Goal: Transaction & Acquisition: Purchase product/service

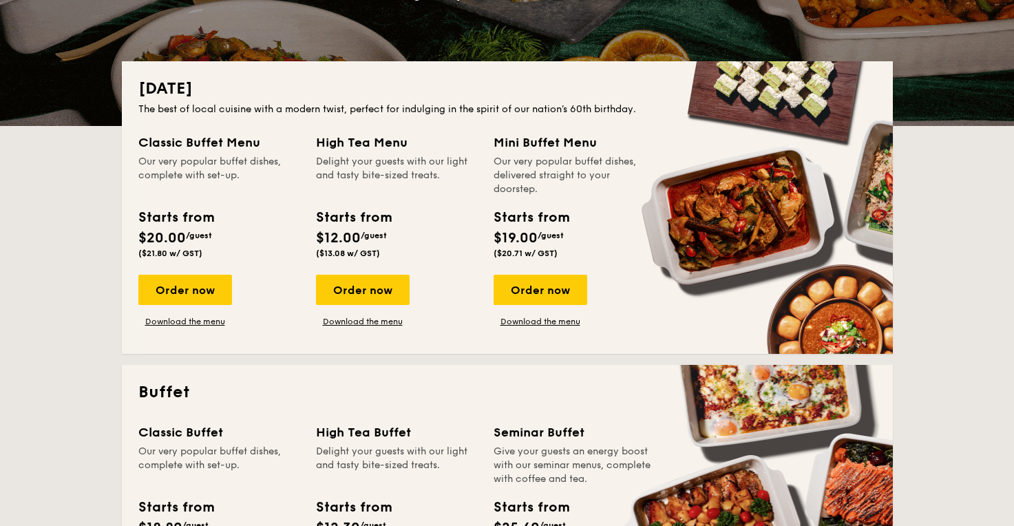
scroll to position [260, 0]
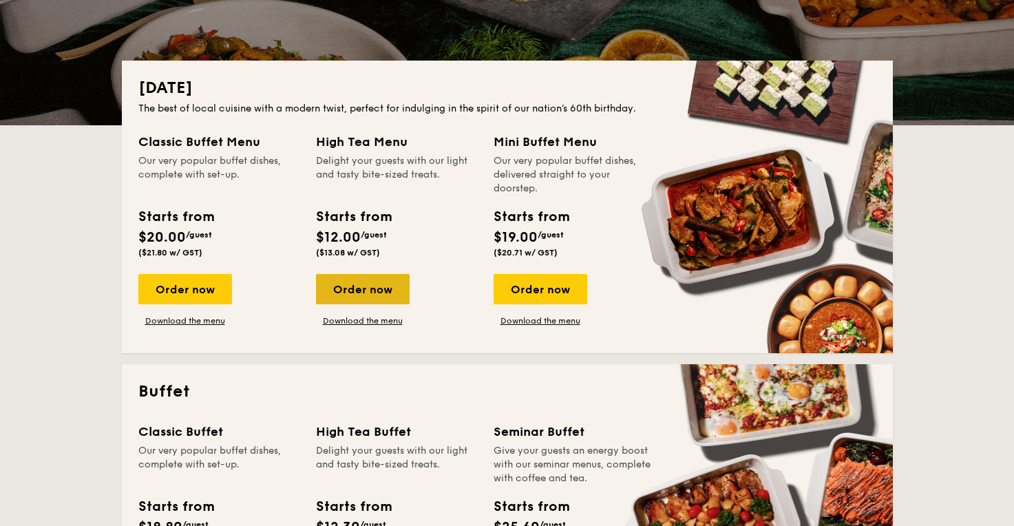
click at [377, 282] on div "Order now" at bounding box center [363, 289] width 94 height 30
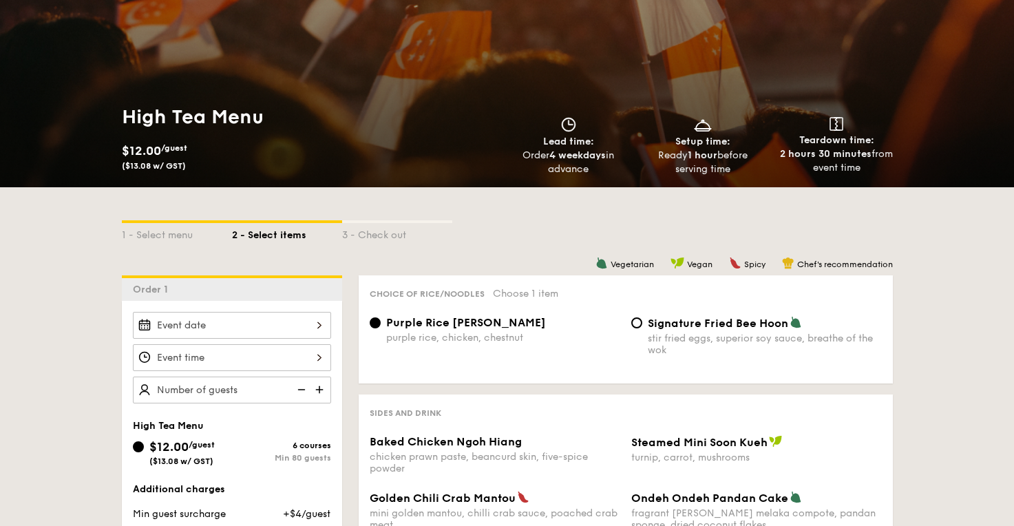
scroll to position [156, 0]
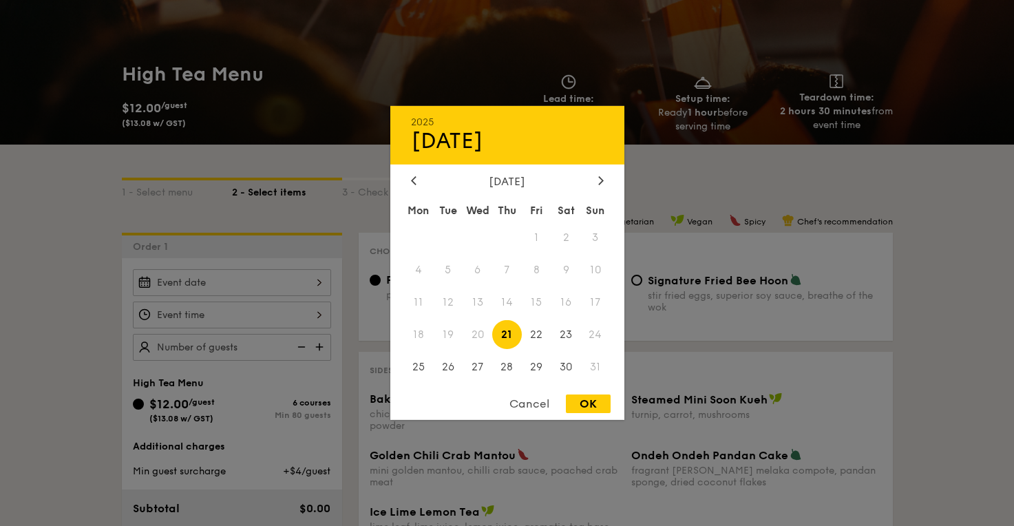
click at [321, 286] on div "2025 Aug 21 August 2025 Mon Tue Wed Thu Fri Sat Sun 1 2 3 4 5 6 7 8 9 10 11 12 …" at bounding box center [232, 282] width 198 height 27
click at [545, 333] on span "22" at bounding box center [537, 335] width 30 height 30
click at [539, 334] on span "22" at bounding box center [537, 335] width 30 height 30
click at [587, 399] on div "OK" at bounding box center [588, 404] width 45 height 19
type input "[DATE]"
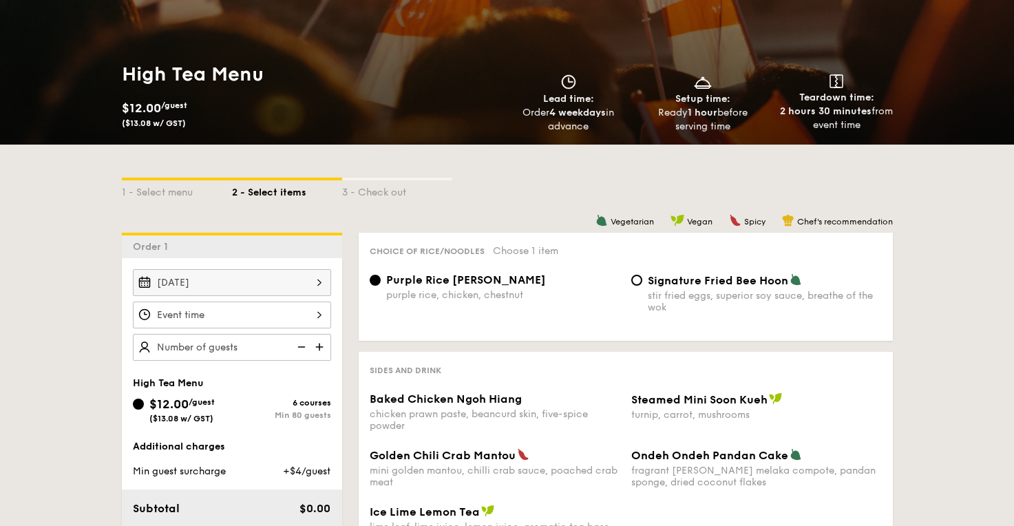
click at [226, 321] on div at bounding box center [232, 315] width 198 height 27
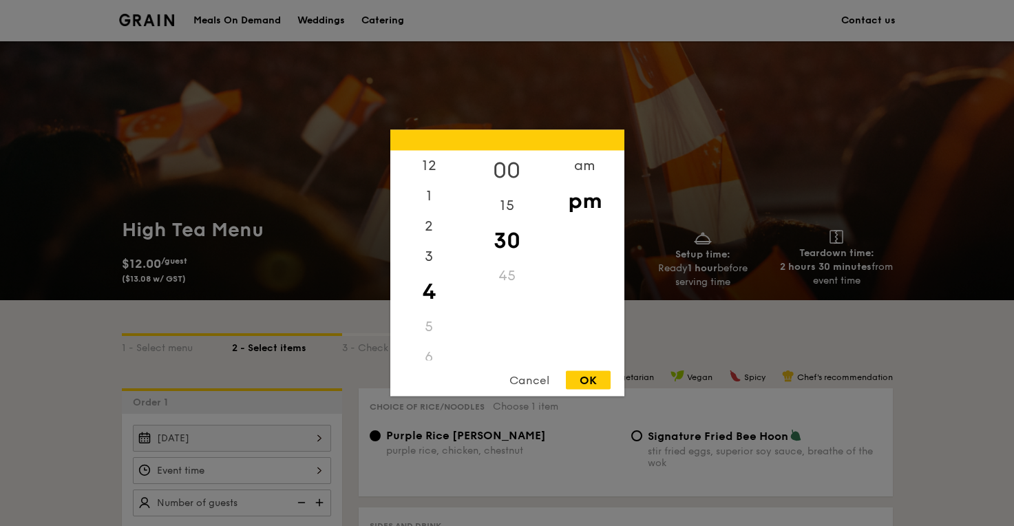
scroll to position [0, 0]
click at [510, 160] on div "00" at bounding box center [507, 171] width 78 height 40
click at [568, 200] on div "pm" at bounding box center [585, 201] width 78 height 40
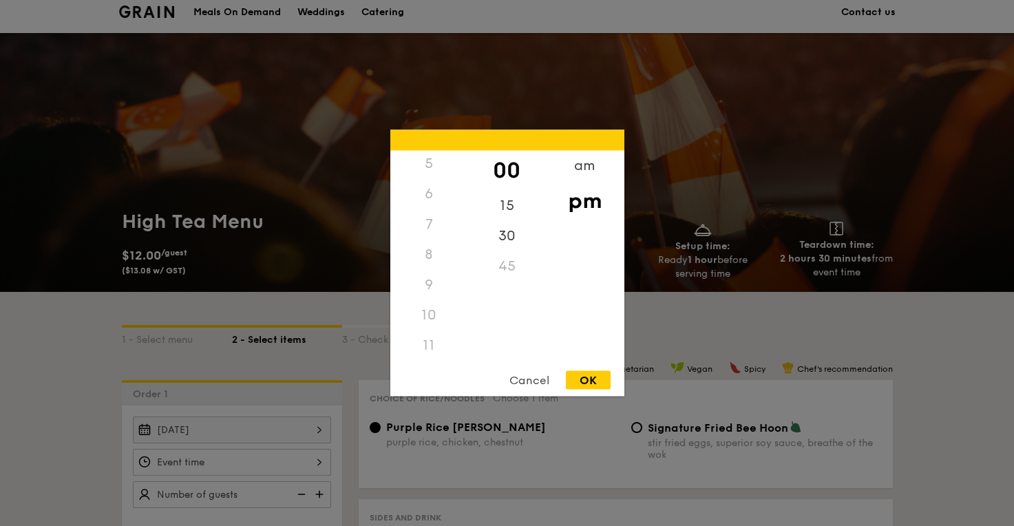
click at [432, 339] on div "11" at bounding box center [429, 346] width 78 height 30
click at [595, 163] on div "am" at bounding box center [585, 171] width 78 height 40
click at [437, 343] on div "11" at bounding box center [429, 341] width 78 height 40
click at [506, 244] on div "30" at bounding box center [507, 241] width 78 height 40
click at [594, 371] on div "12 1 2 3 4 5 6 7 8 9 10 11 00 15 30 45 am pm Cancel OK" at bounding box center [507, 263] width 234 height 267
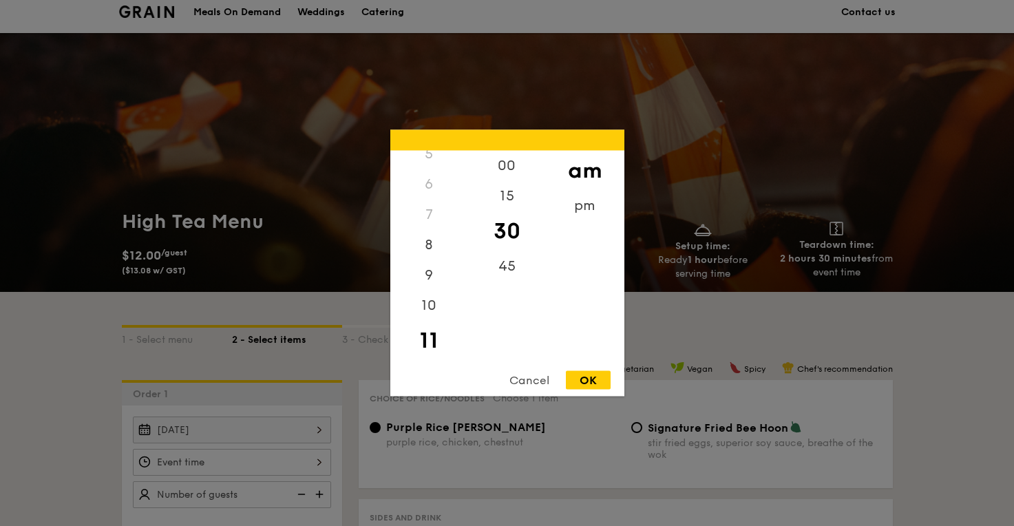
click at [594, 377] on div "OK" at bounding box center [588, 380] width 45 height 19
type input "11:30AM"
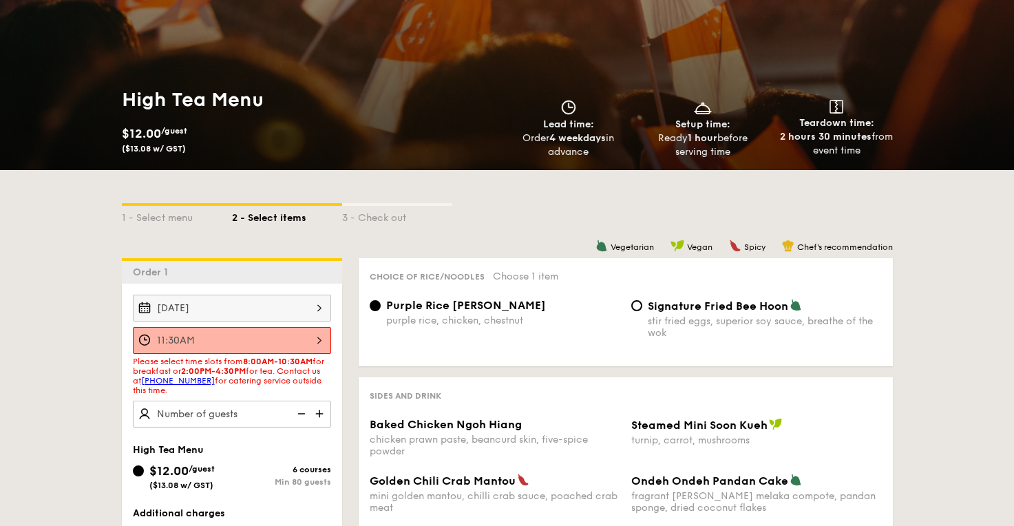
scroll to position [125, 0]
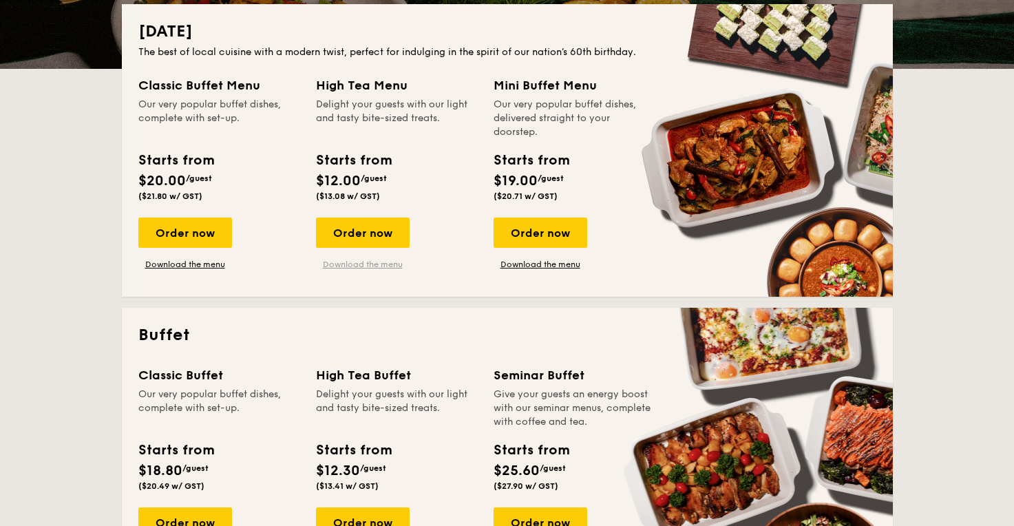
scroll to position [331, 0]
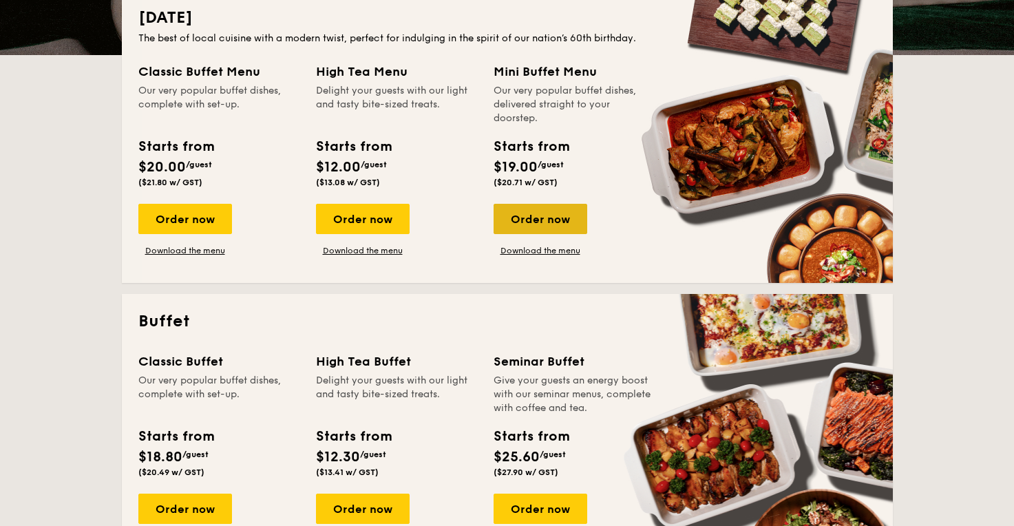
click at [572, 222] on div "Order now" at bounding box center [541, 219] width 94 height 30
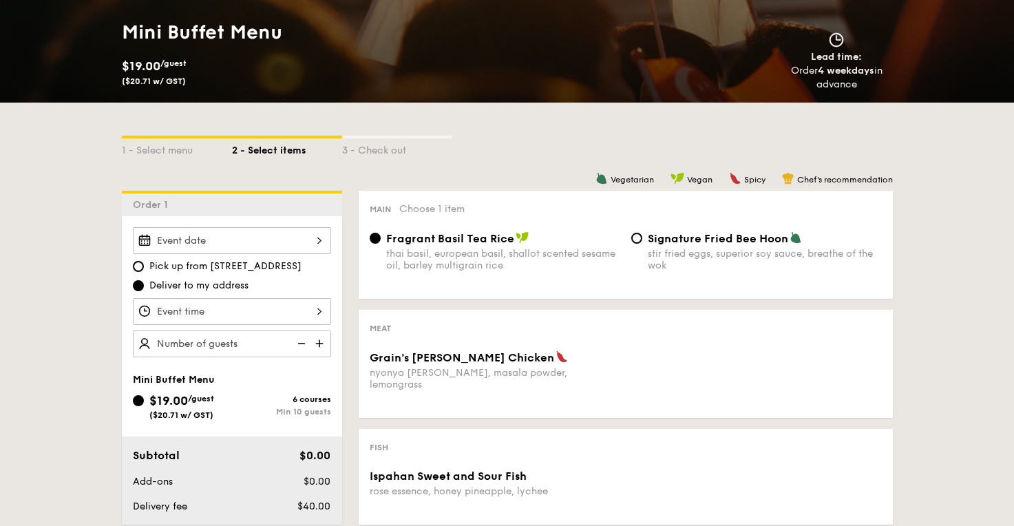
scroll to position [247, 0]
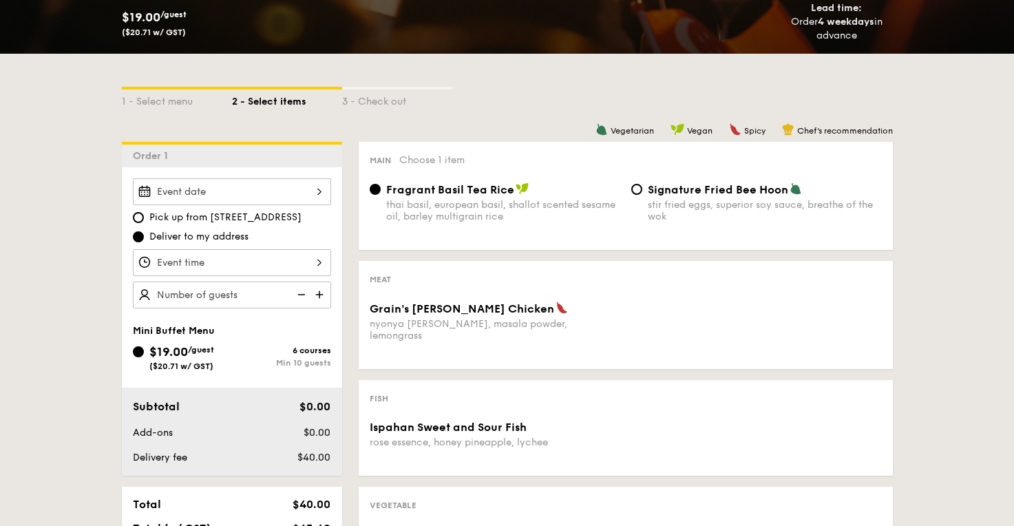
click at [313, 190] on div at bounding box center [232, 191] width 198 height 27
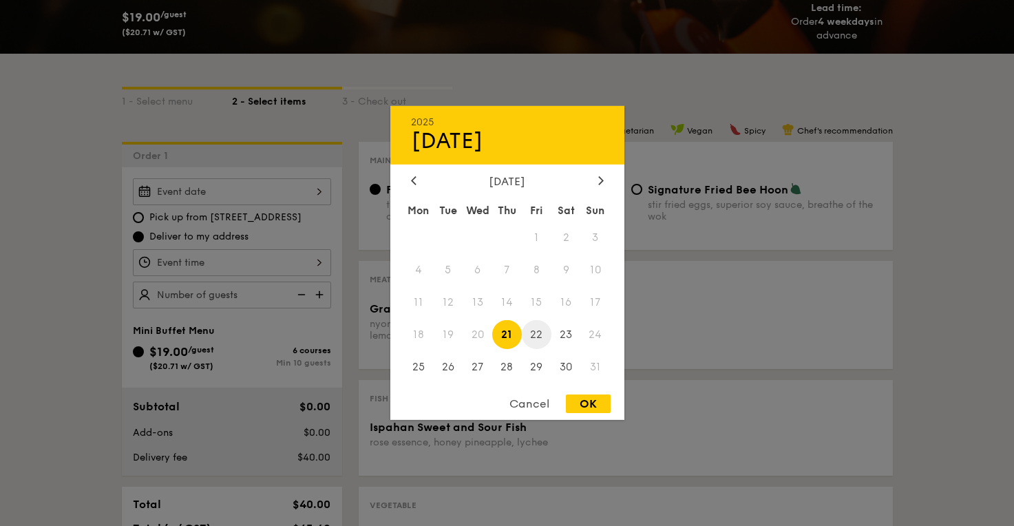
click at [538, 342] on span "22" at bounding box center [537, 335] width 30 height 30
click at [587, 413] on div "OK" at bounding box center [588, 404] width 45 height 19
type input "[DATE]"
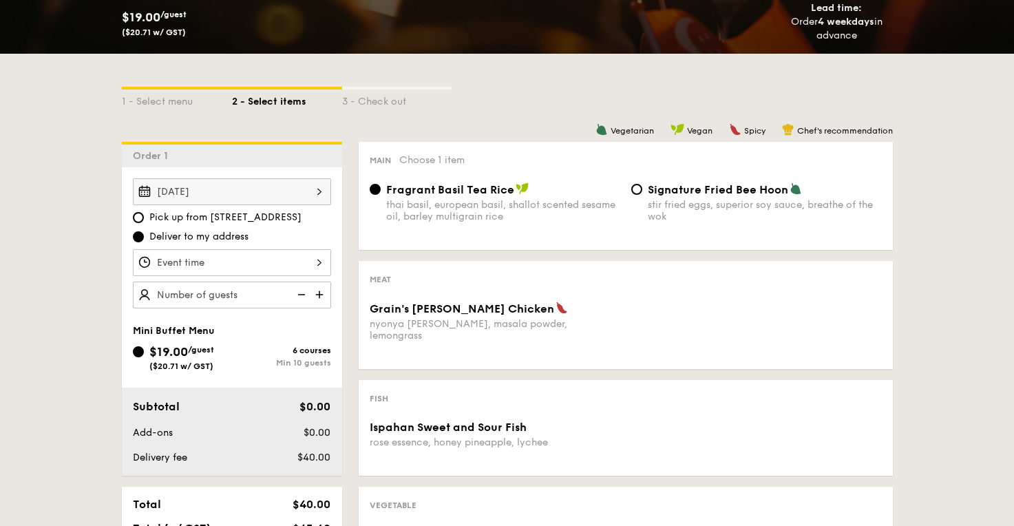
click at [291, 265] on div at bounding box center [232, 262] width 198 height 27
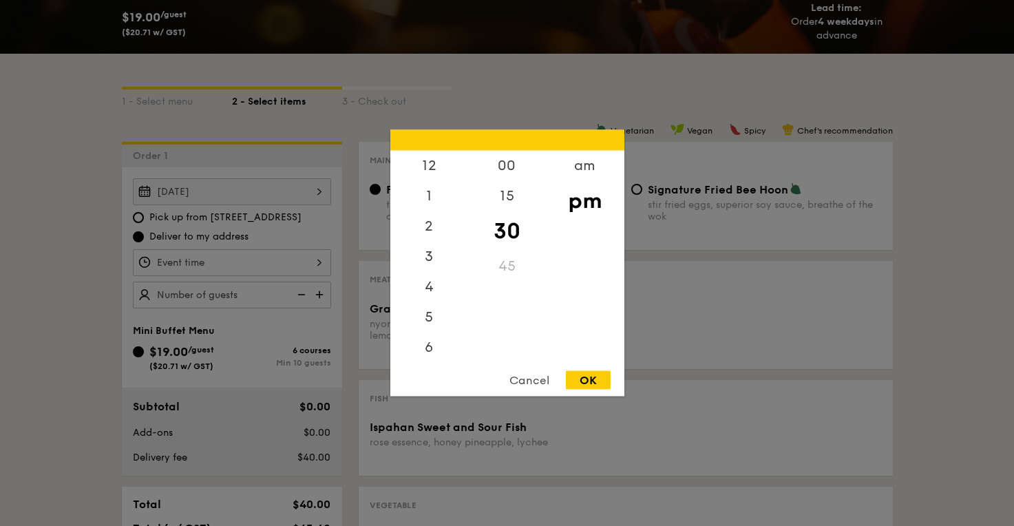
scroll to position [61, 0]
click at [588, 174] on div "am" at bounding box center [585, 171] width 78 height 40
click at [428, 340] on div "11" at bounding box center [429, 346] width 78 height 40
click at [587, 377] on div "OK" at bounding box center [588, 380] width 45 height 19
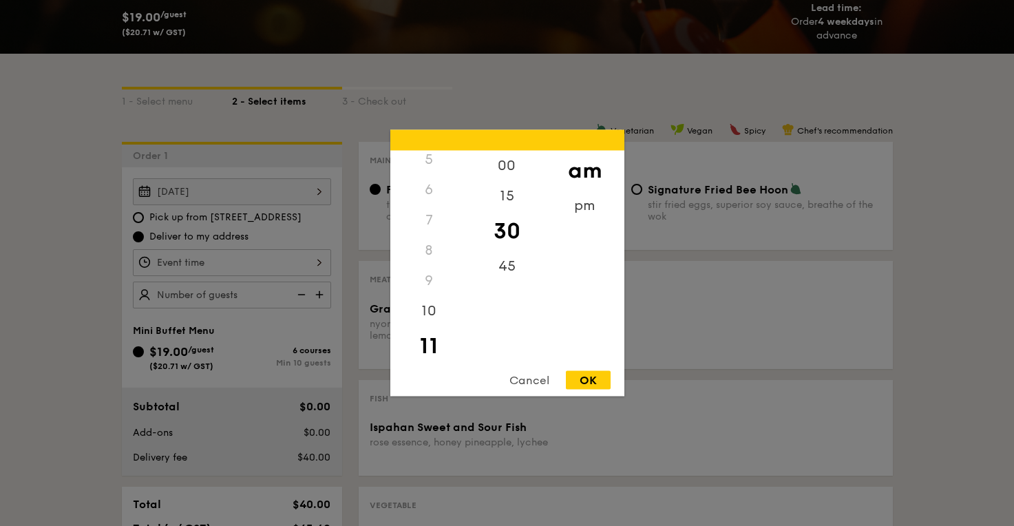
type input "11:30AM"
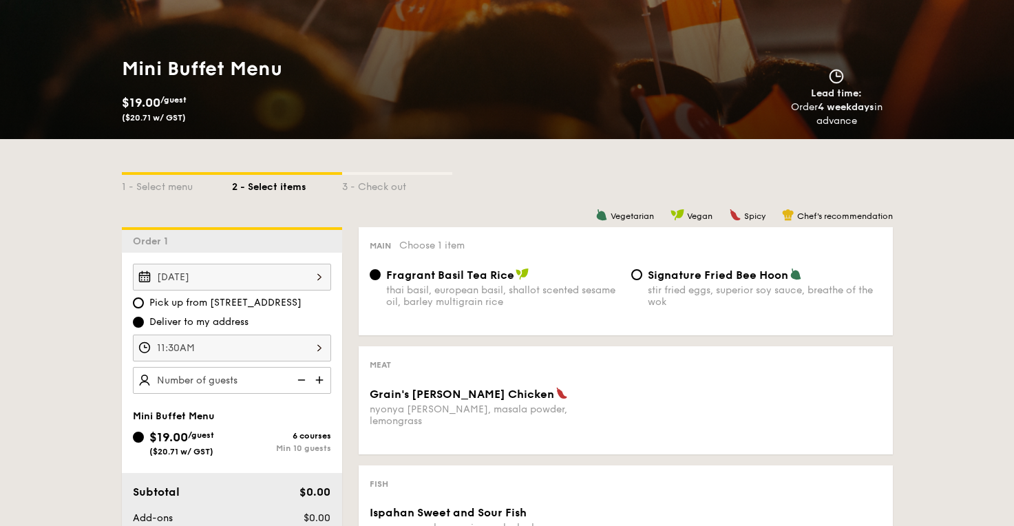
scroll to position [84, 0]
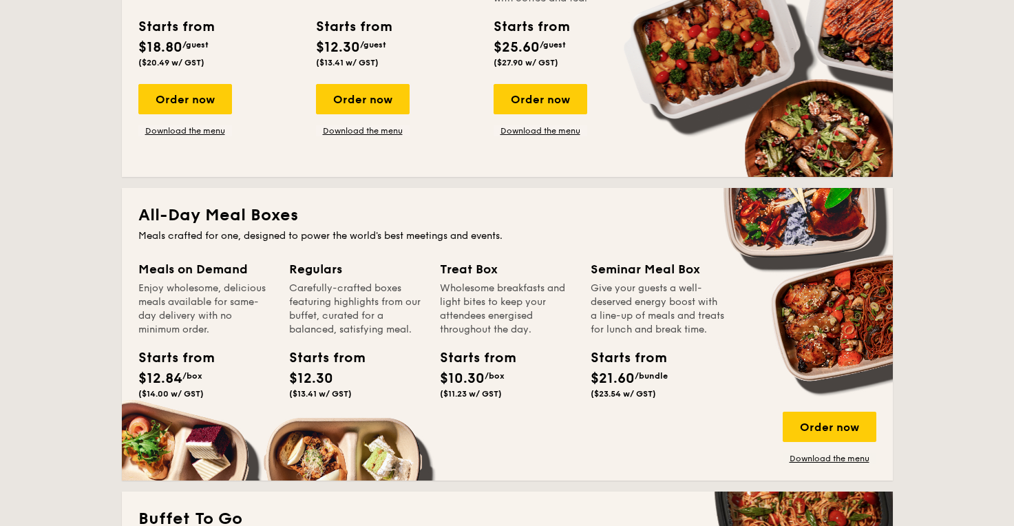
scroll to position [737, 0]
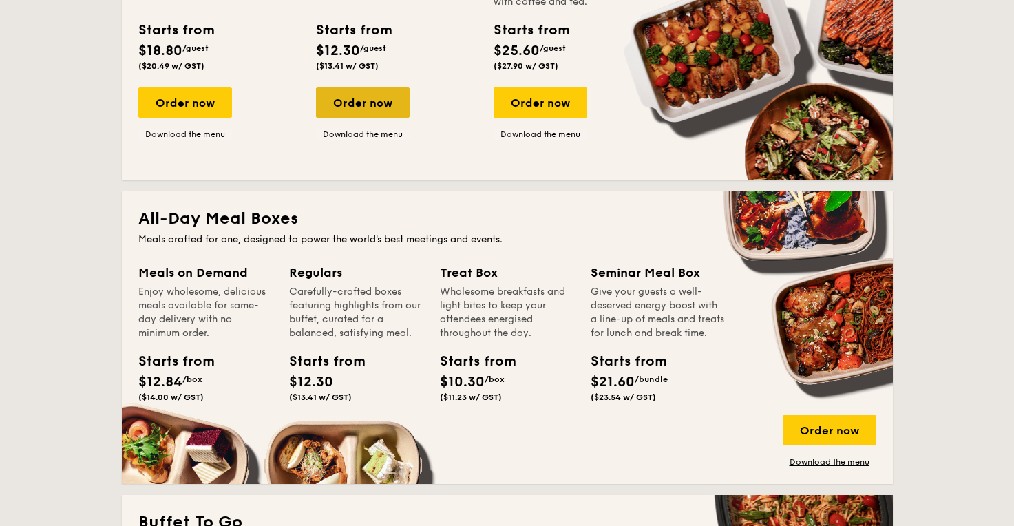
click at [378, 106] on div "Order now" at bounding box center [363, 102] width 94 height 30
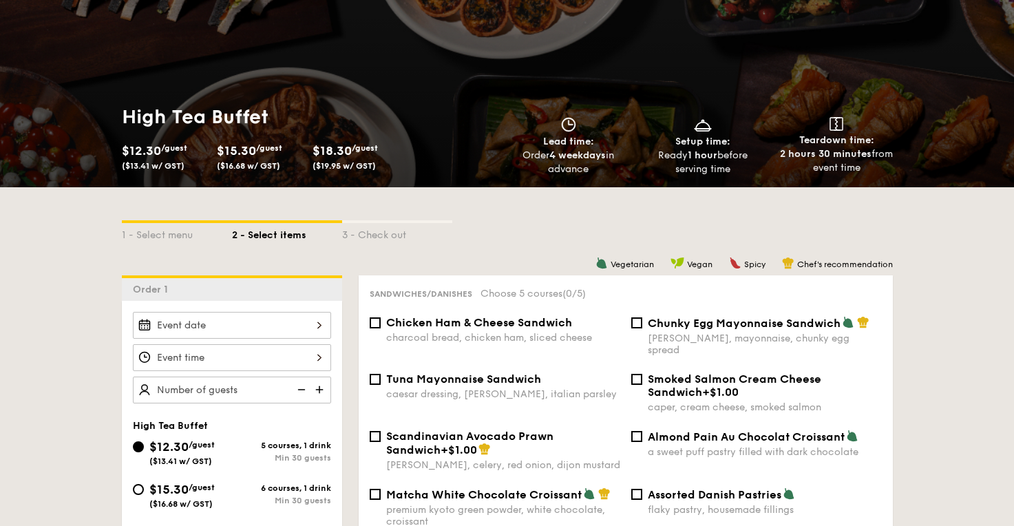
scroll to position [118, 0]
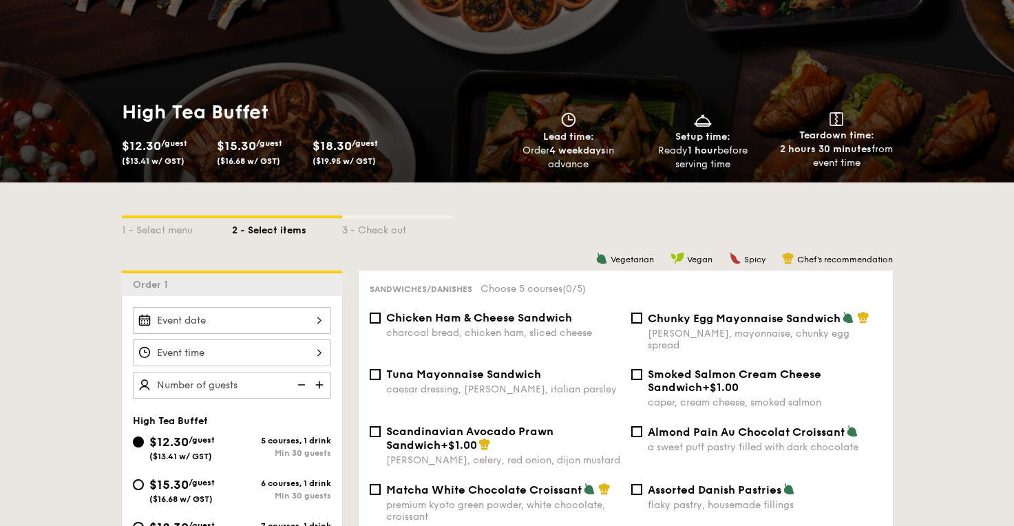
click at [252, 322] on div at bounding box center [232, 320] width 198 height 27
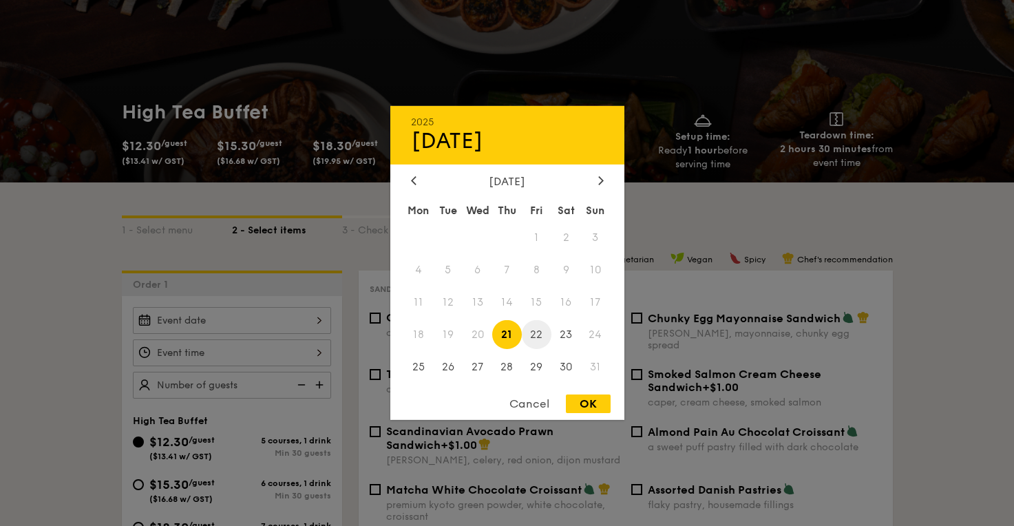
click at [533, 331] on span "22" at bounding box center [537, 335] width 30 height 30
click at [587, 413] on div "OK" at bounding box center [588, 404] width 45 height 19
type input "[DATE]"
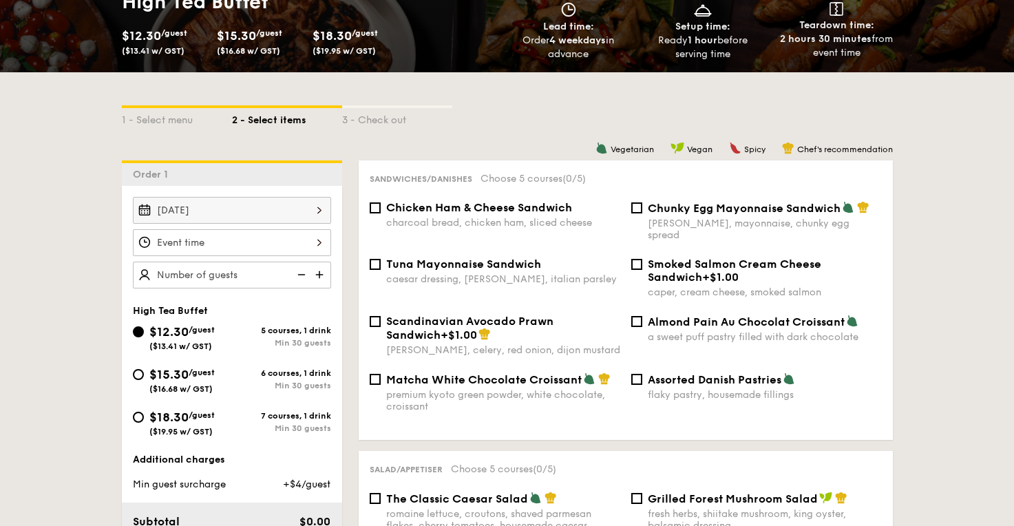
scroll to position [236, 0]
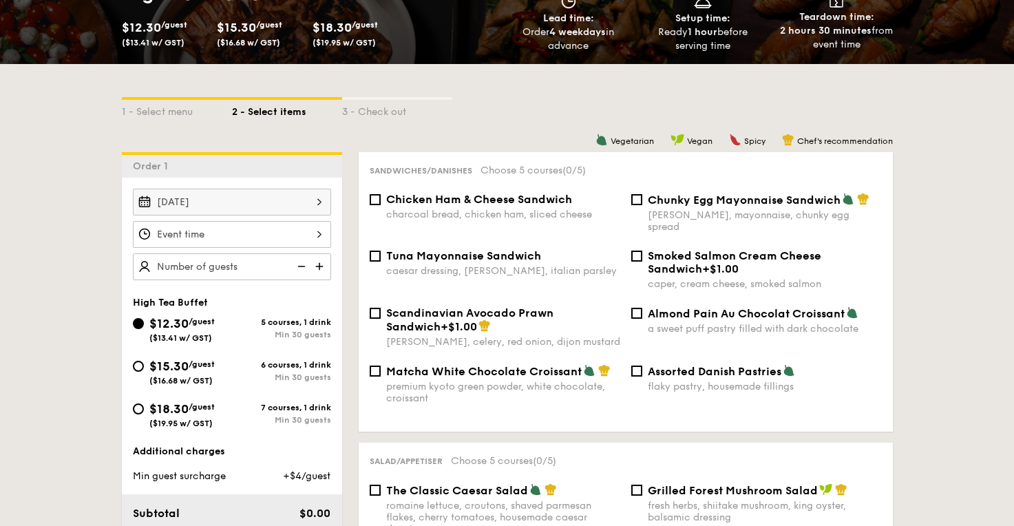
click at [271, 242] on div at bounding box center [232, 234] width 198 height 27
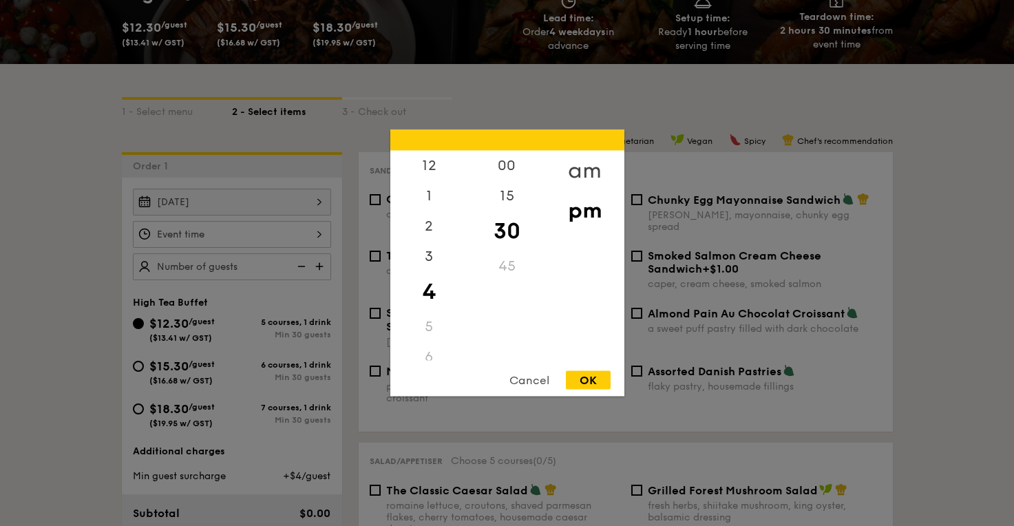
click at [585, 170] on div "am" at bounding box center [585, 171] width 78 height 40
click at [427, 341] on div "11" at bounding box center [429, 346] width 78 height 40
click at [592, 383] on div "OK" at bounding box center [588, 380] width 45 height 19
type input "11:30AM"
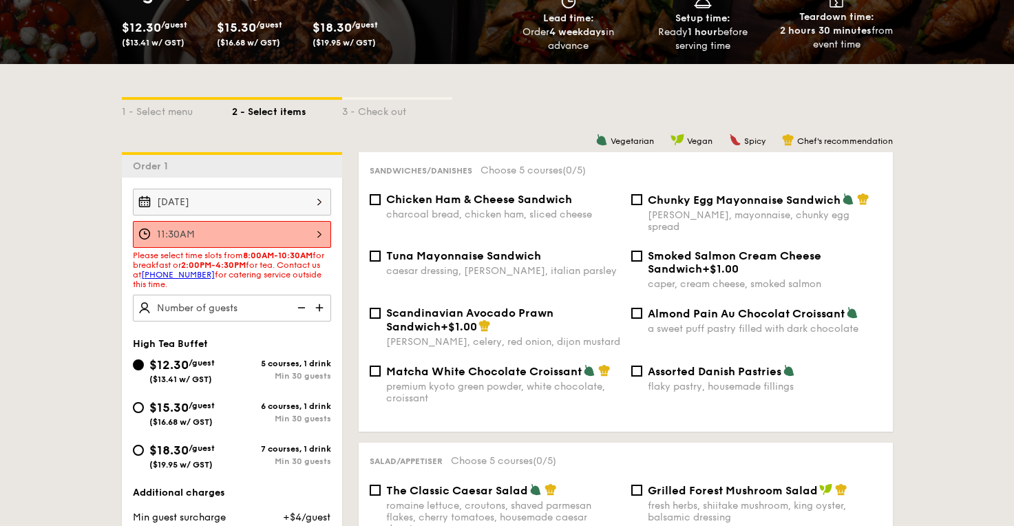
click at [198, 278] on link "[PHONE_NUMBER]" at bounding box center [178, 275] width 74 height 10
type input "40 guests"
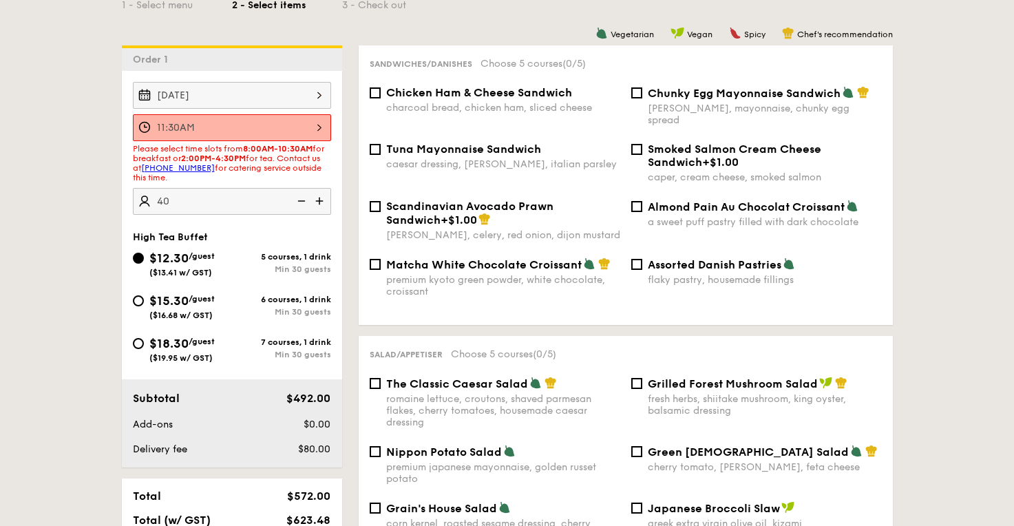
scroll to position [376, 0]
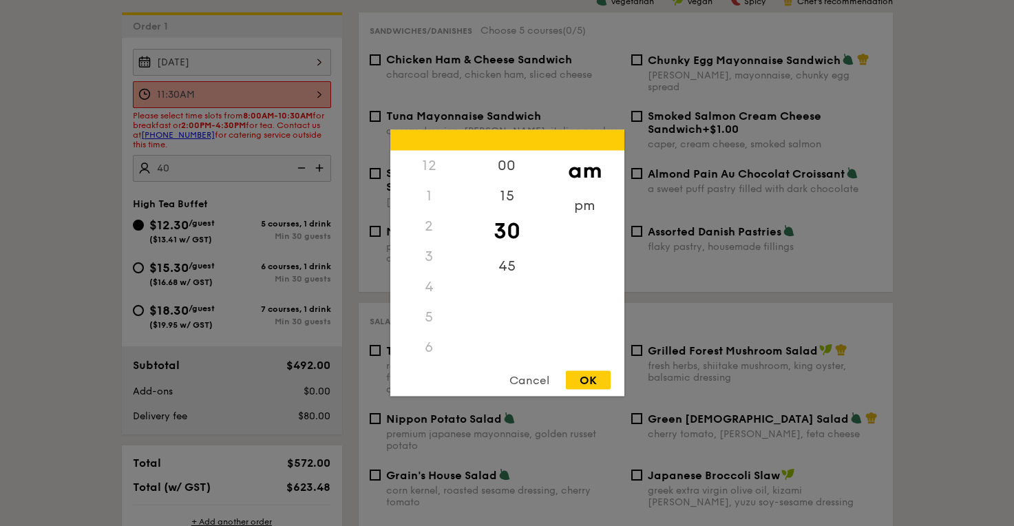
click at [316, 103] on div "11:30AM 12 1 2 3 4 5 6 7 8 9 10 11 00 15 30 45 am pm Cancel OK" at bounding box center [232, 94] width 198 height 27
click at [514, 171] on div "00" at bounding box center [507, 171] width 78 height 40
click at [594, 377] on div "OK" at bounding box center [588, 380] width 45 height 19
type input "11:00AM"
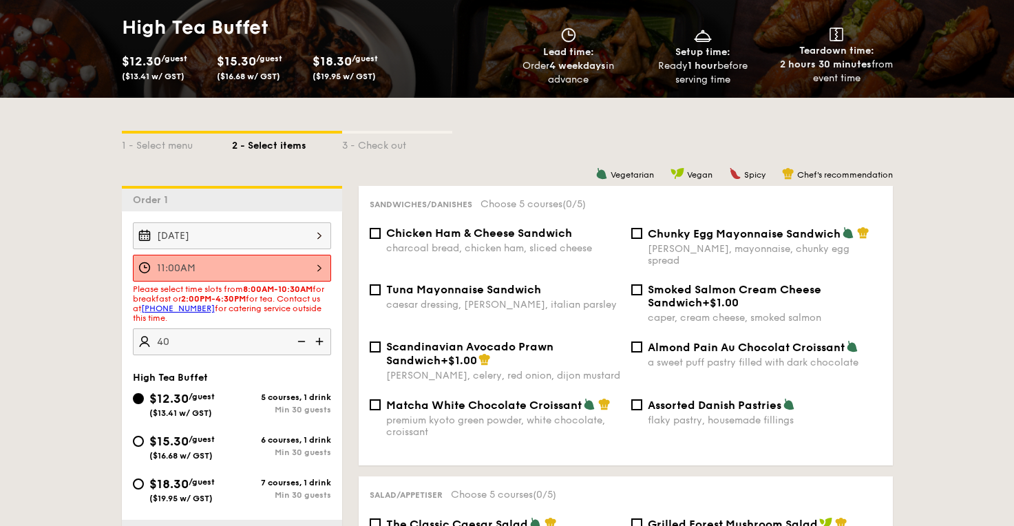
scroll to position [199, 0]
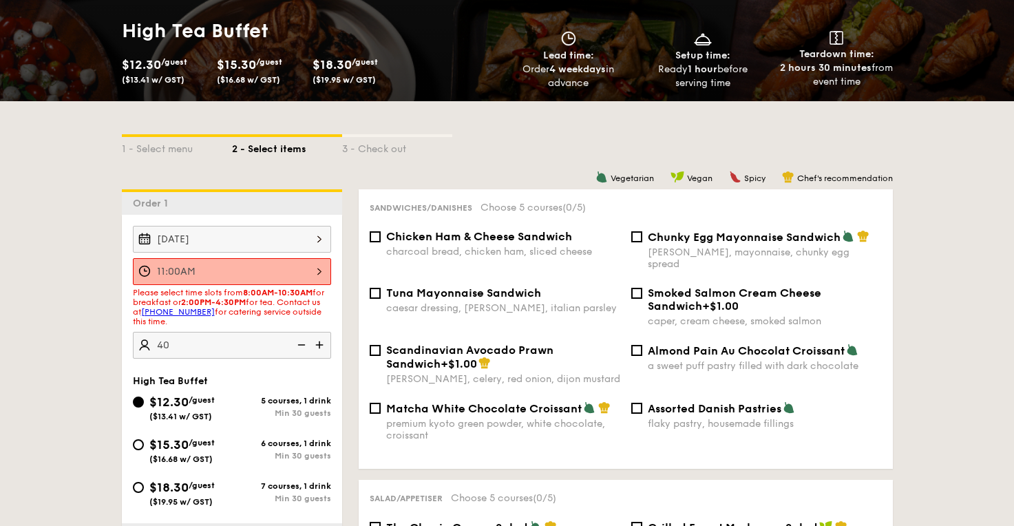
click at [316, 233] on div "[DATE]" at bounding box center [232, 239] width 198 height 27
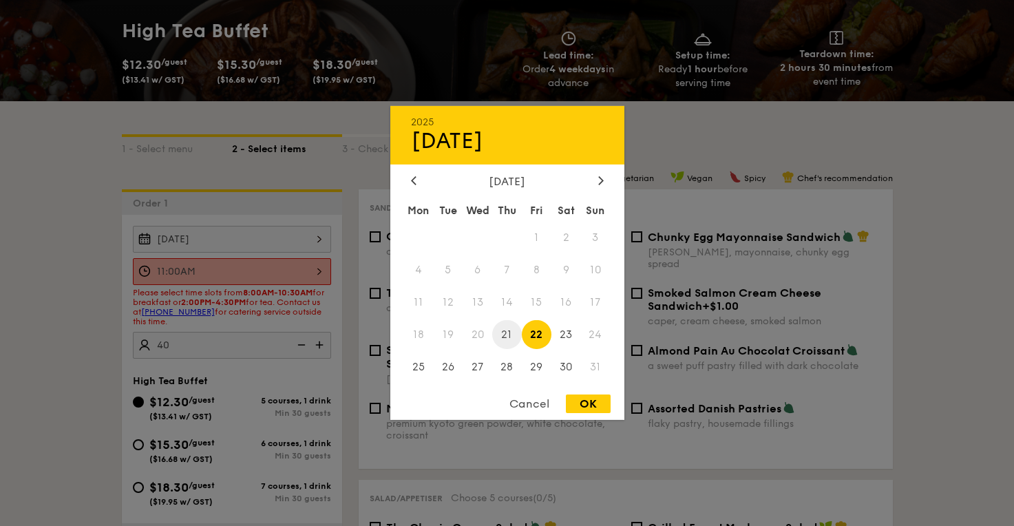
click at [510, 335] on span "21" at bounding box center [507, 335] width 30 height 30
click at [532, 336] on span "22" at bounding box center [537, 335] width 30 height 30
click at [541, 339] on span "22" at bounding box center [537, 335] width 30 height 30
click at [583, 403] on div "OK" at bounding box center [588, 404] width 45 height 19
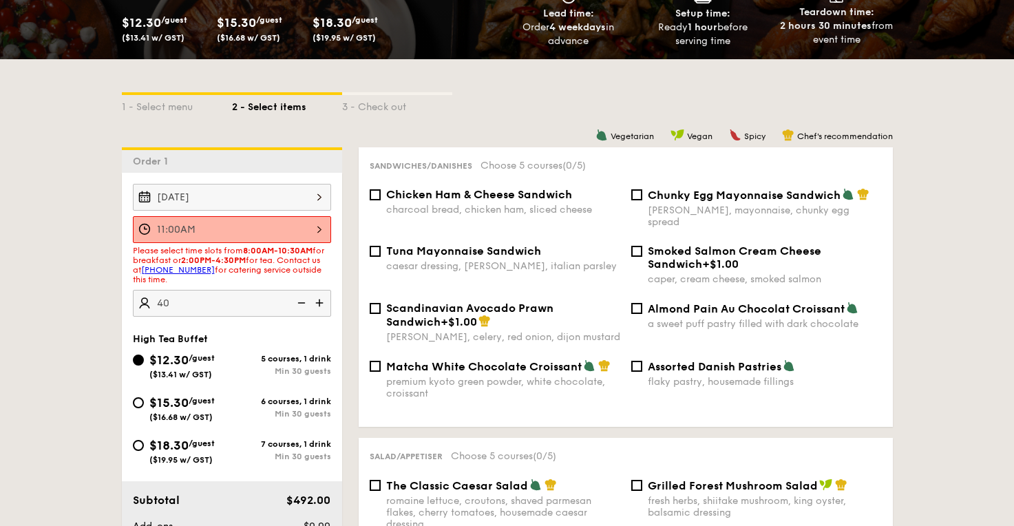
scroll to position [261, 0]
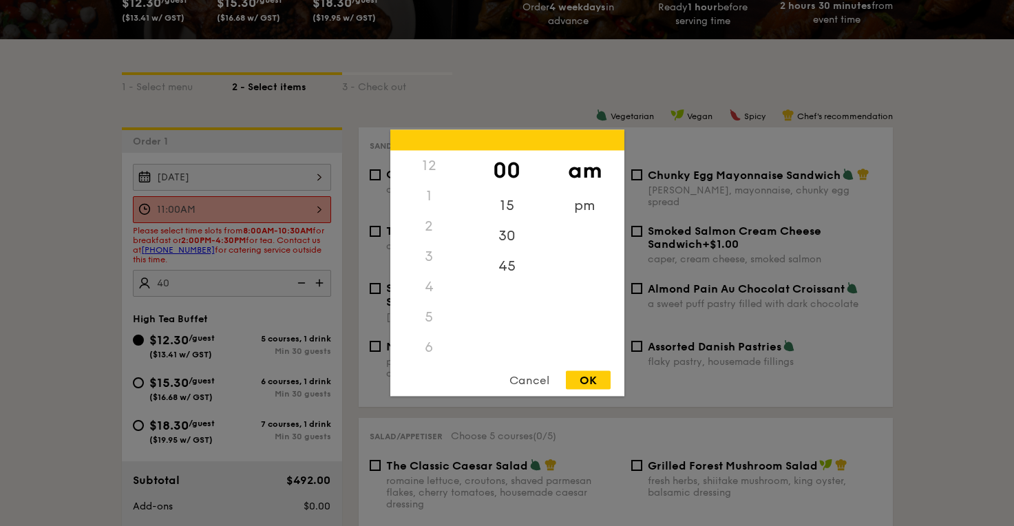
click at [320, 207] on div "11:00AM 12 1 2 3 4 5 6 7 8 9 10 11 00 15 30 45 am pm Cancel OK" at bounding box center [232, 209] width 198 height 27
click at [583, 384] on div "OK" at bounding box center [588, 380] width 45 height 19
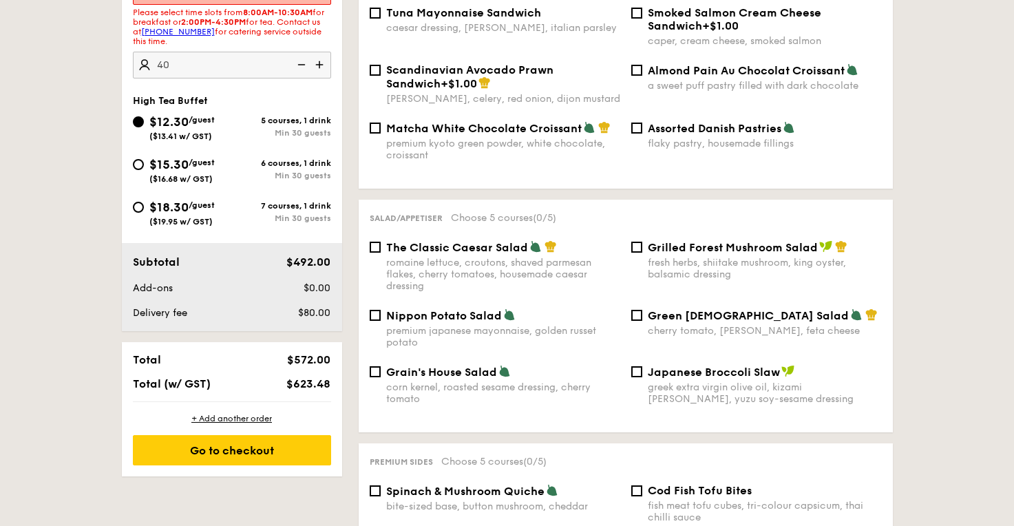
scroll to position [485, 0]
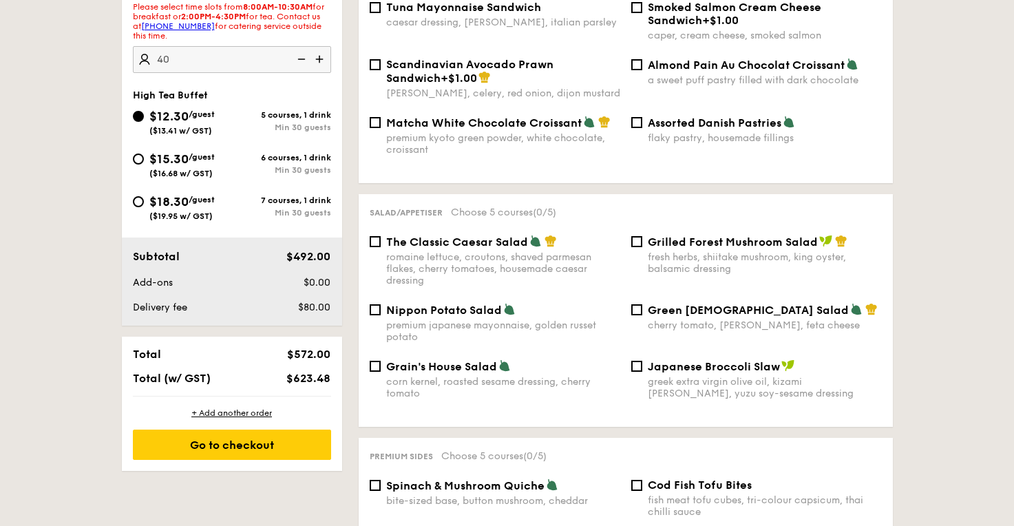
click at [382, 235] on div "The Classic Caesar Salad romaine lettuce, croutons, shaved parmesan flakes, che…" at bounding box center [495, 261] width 262 height 52
click at [379, 236] on input "The Classic Caesar Salad romaine lettuce, croutons, shaved parmesan flakes, che…" at bounding box center [375, 241] width 11 height 11
checkbox input "true"
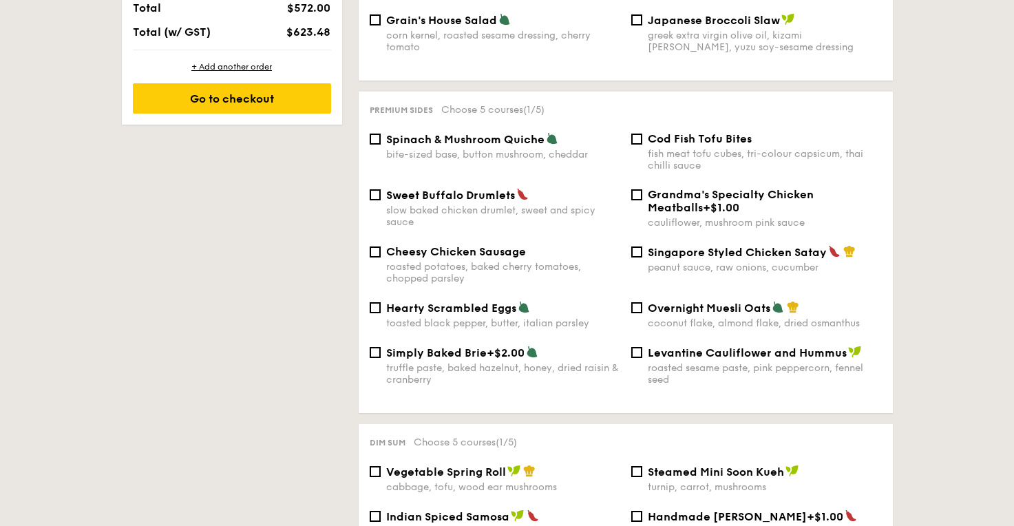
scroll to position [833, 0]
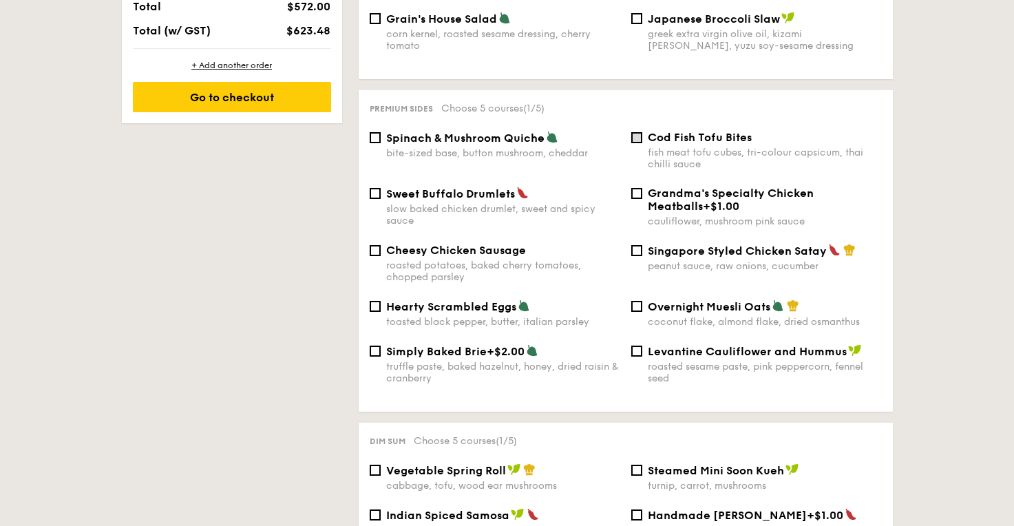
click at [636, 132] on input "Cod Fish Tofu Bites fish meat tofu cubes, tri-colour capsicum, thai chilli sauce" at bounding box center [637, 137] width 11 height 11
checkbox input "true"
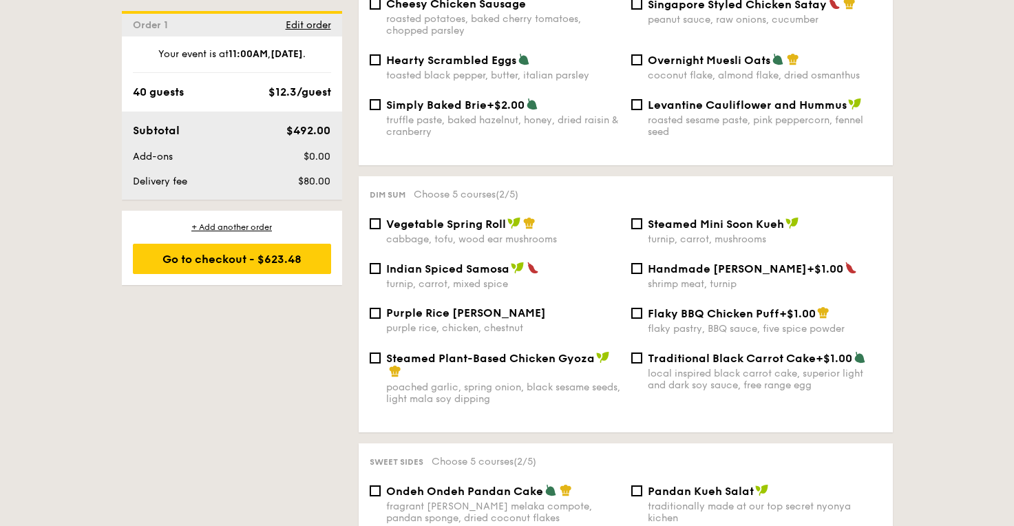
scroll to position [1078, 0]
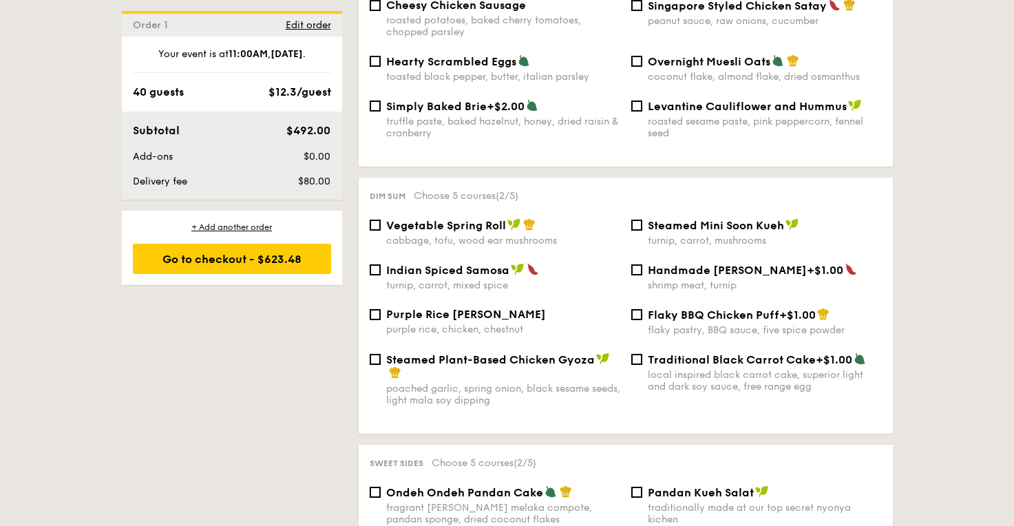
click at [393, 353] on span "Steamed Plant-Based Chicken Gyoza" at bounding box center [490, 359] width 209 height 13
click at [381, 354] on input "Steamed Plant-Based Chicken Gyoza poached garlic, spring onion, black sesame se…" at bounding box center [375, 359] width 11 height 11
checkbox input "true"
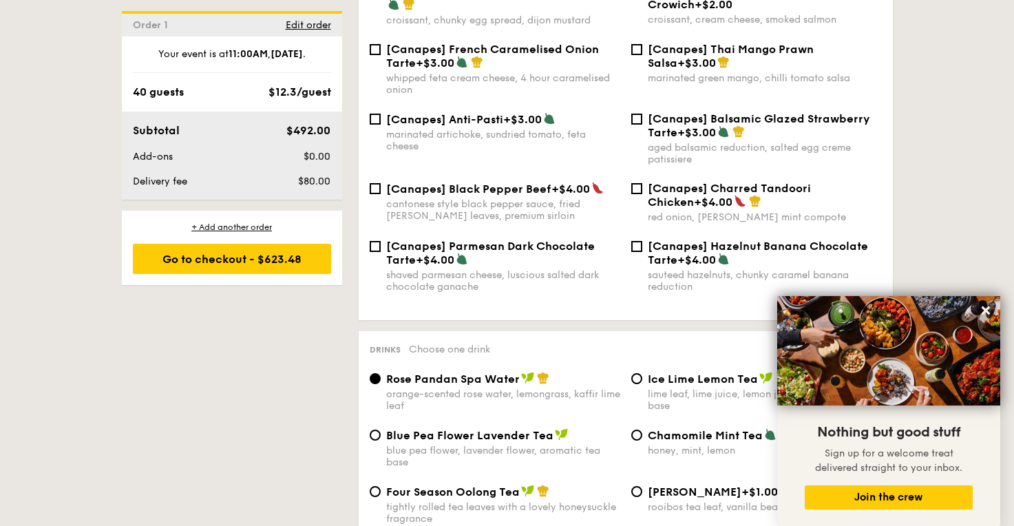
scroll to position [1971, 0]
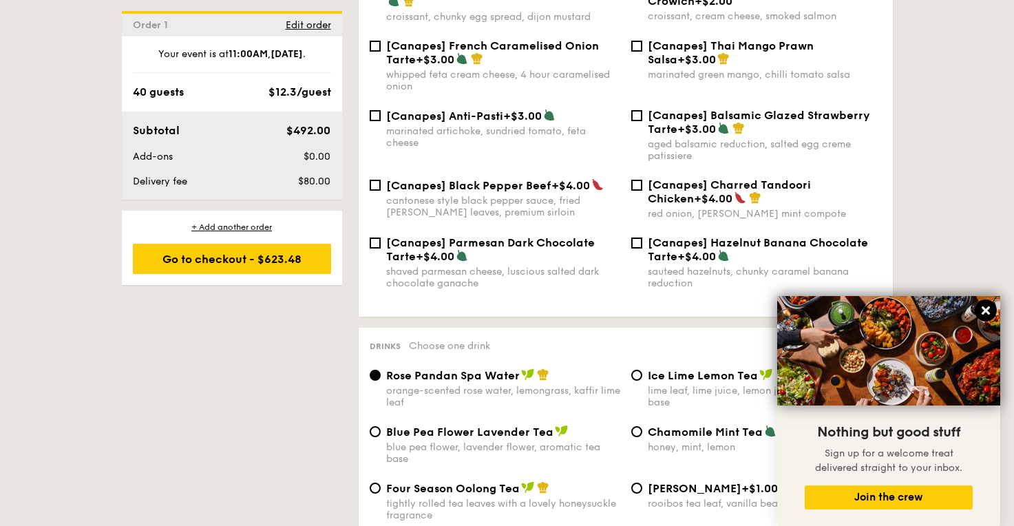
click at [996, 313] on button at bounding box center [986, 311] width 22 height 22
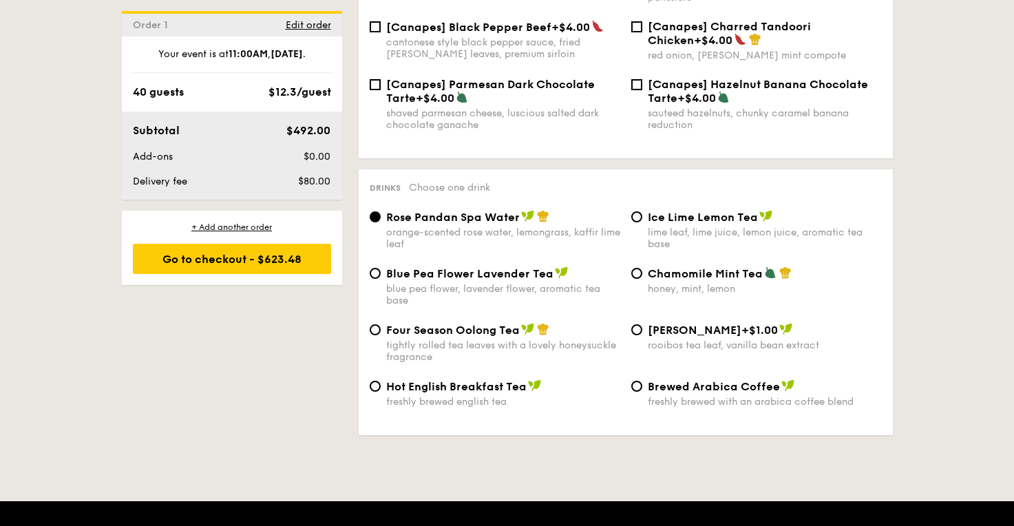
scroll to position [2131, 0]
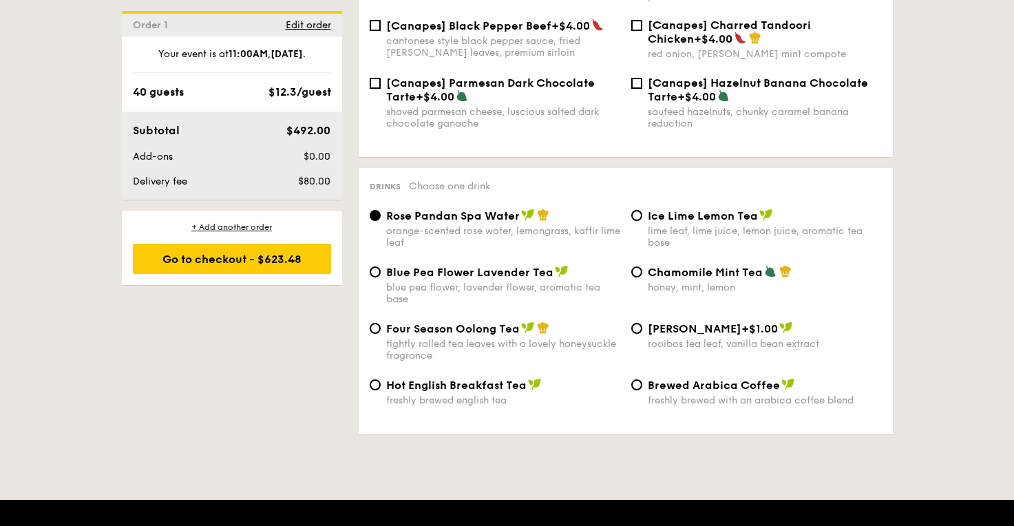
click at [720, 209] on span "Ice Lime Lemon Tea" at bounding box center [703, 215] width 110 height 13
click at [643, 210] on input "Ice Lime Lemon Tea lime leaf, lime juice, lemon juice, aromatic tea base" at bounding box center [637, 215] width 11 height 11
radio input "true"
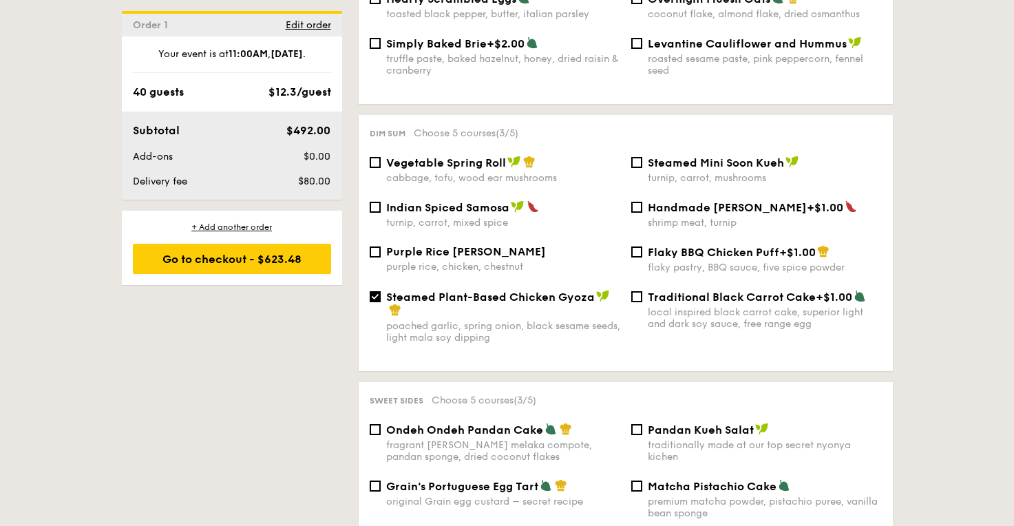
scroll to position [1140, 0]
click at [646, 291] on div "Traditional Black Carrot Cake +$1.00 local inspired black carrot cake, superior…" at bounding box center [757, 311] width 262 height 40
click at [639, 292] on input "Traditional Black Carrot Cake +$1.00 local inspired black carrot cake, superior…" at bounding box center [637, 297] width 11 height 11
checkbox input "true"
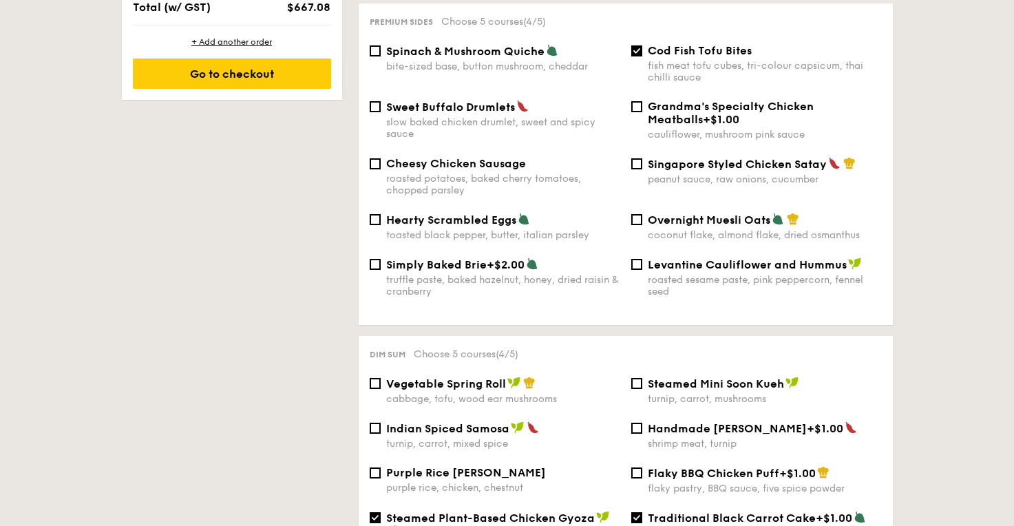
scroll to position [906, 0]
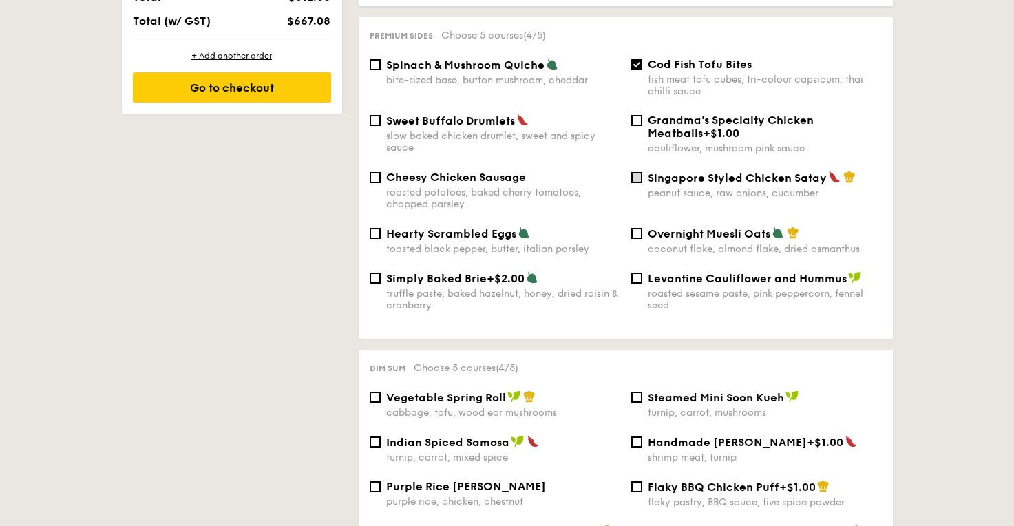
click at [641, 172] on input "Singapore Styled Chicken Satay peanut sauce, raw onions, cucumber" at bounding box center [637, 177] width 11 height 11
checkbox input "true"
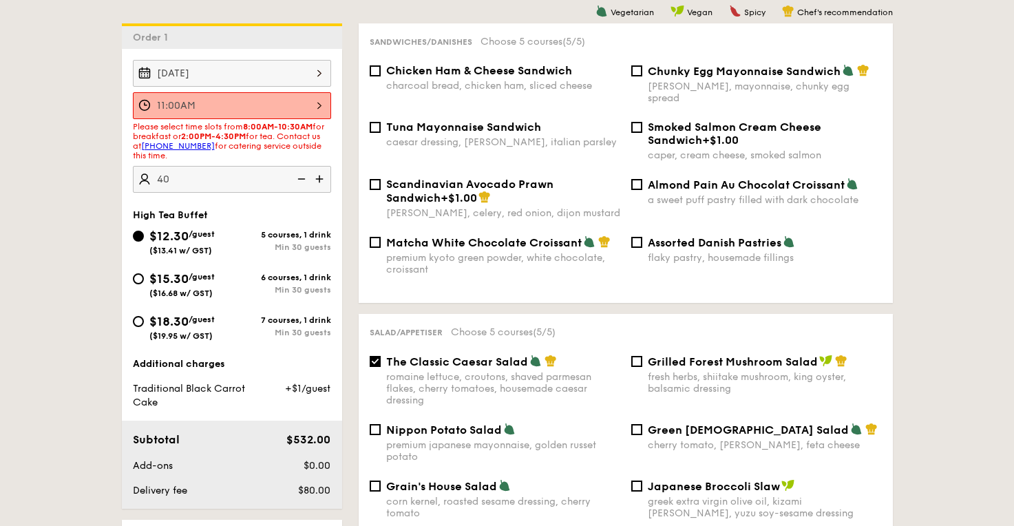
scroll to position [180, 0]
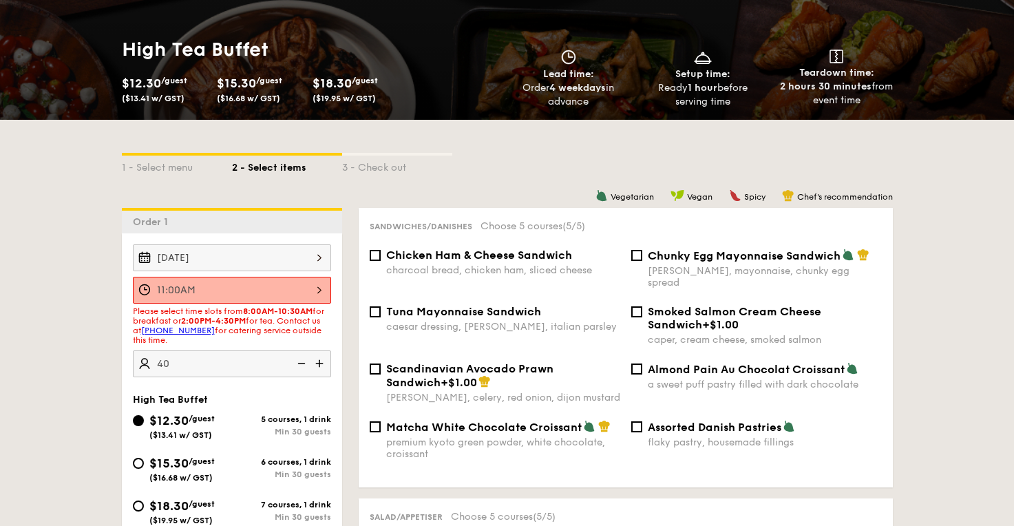
click at [326, 289] on div "11:00AM" at bounding box center [232, 290] width 198 height 27
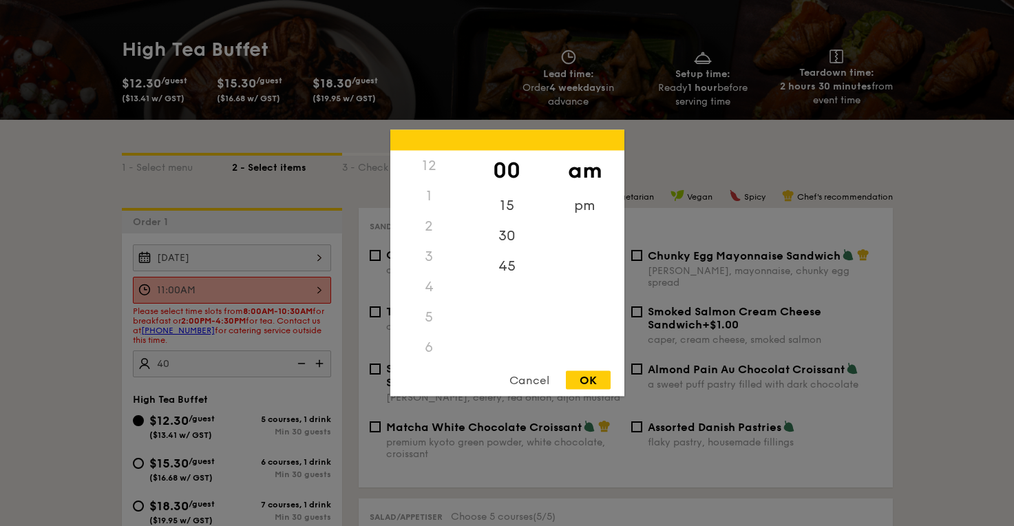
scroll to position [163, 0]
click at [437, 308] on div "10" at bounding box center [429, 311] width 78 height 40
click at [512, 244] on div "30" at bounding box center [507, 241] width 78 height 40
click at [596, 373] on div "OK" at bounding box center [588, 380] width 45 height 19
type input "10:30AM"
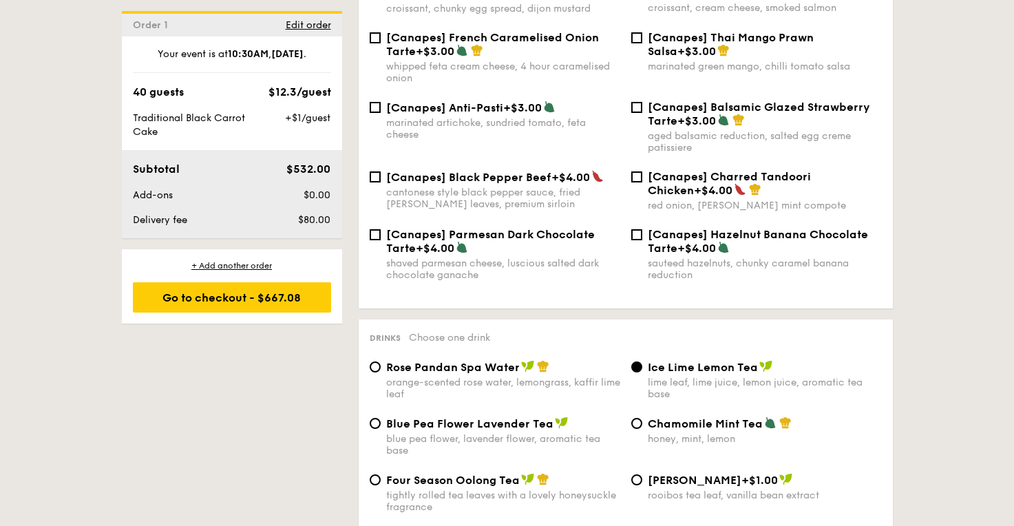
scroll to position [1917, 0]
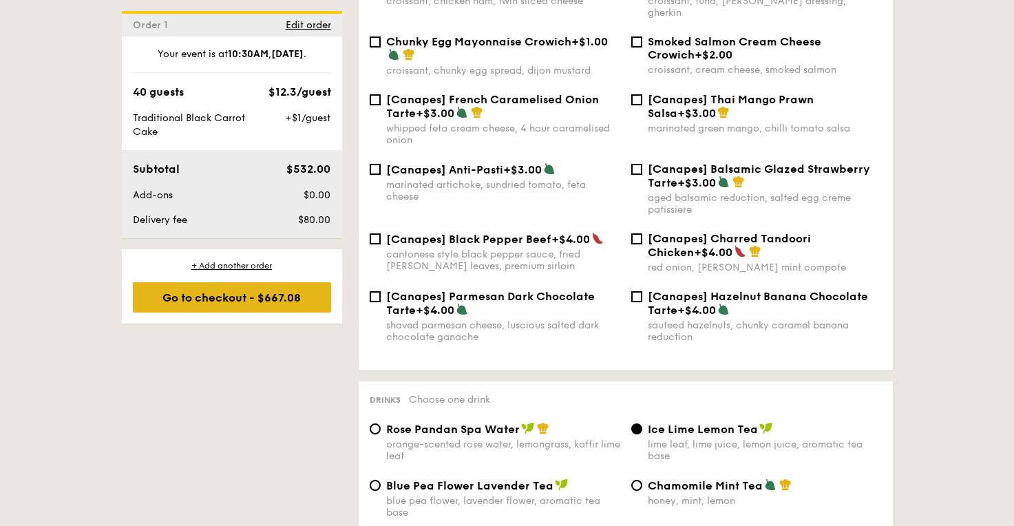
click at [311, 305] on div "Go to checkout - $667.08" at bounding box center [232, 297] width 198 height 30
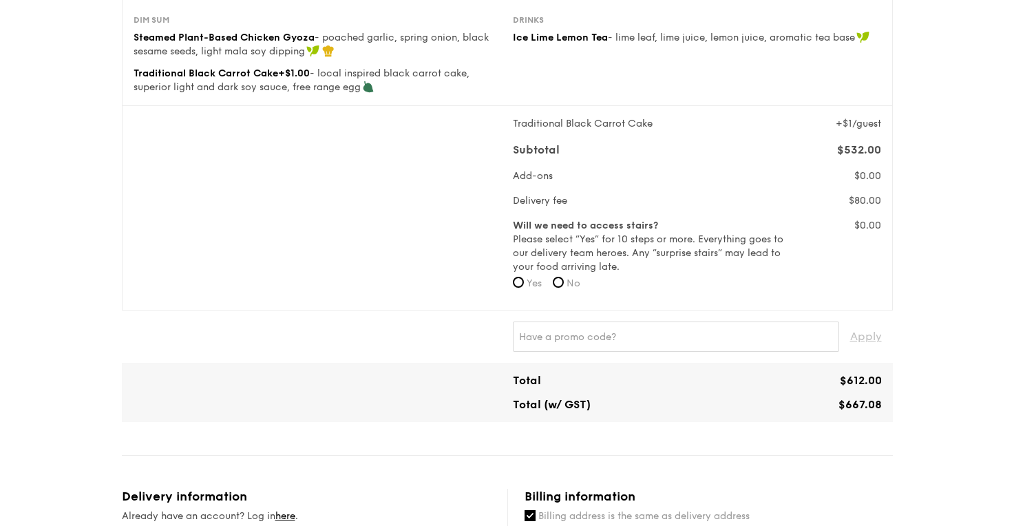
scroll to position [280, 0]
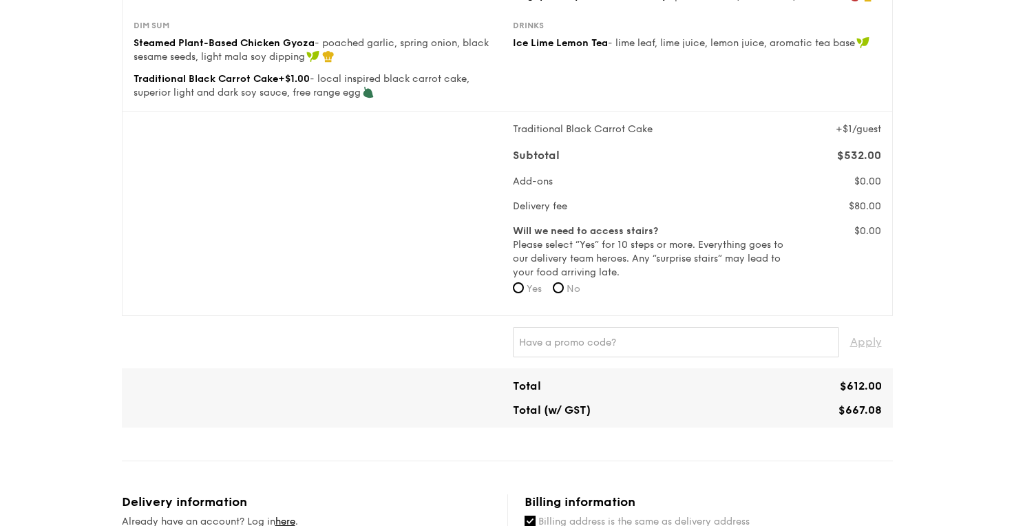
click at [567, 291] on label "No" at bounding box center [567, 289] width 28 height 14
click at [564, 291] on input "No" at bounding box center [558, 287] width 11 height 11
radio input "true"
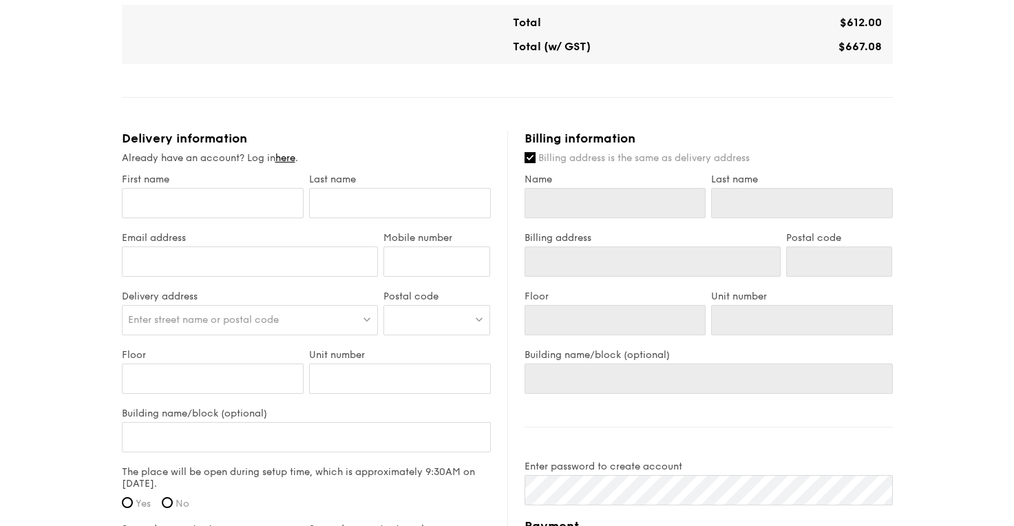
scroll to position [674, 0]
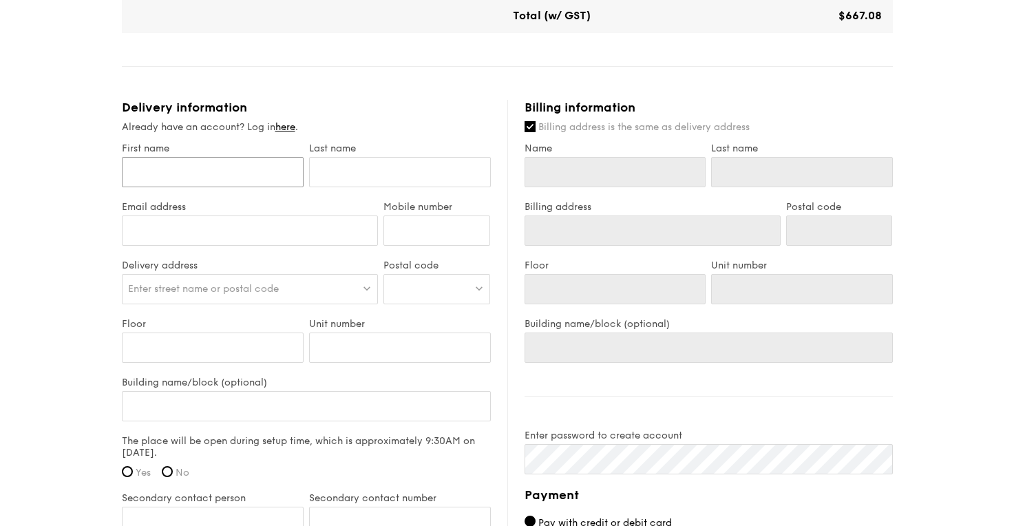
type input "H"
type input "He"
type input "Hed"
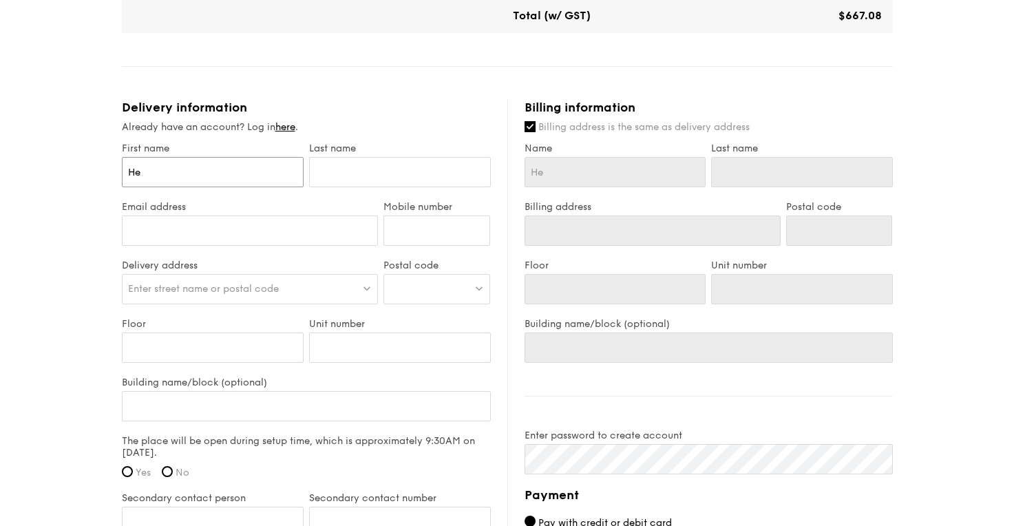
type input "Hed"
type input "[PERSON_NAME]"
type input "C"
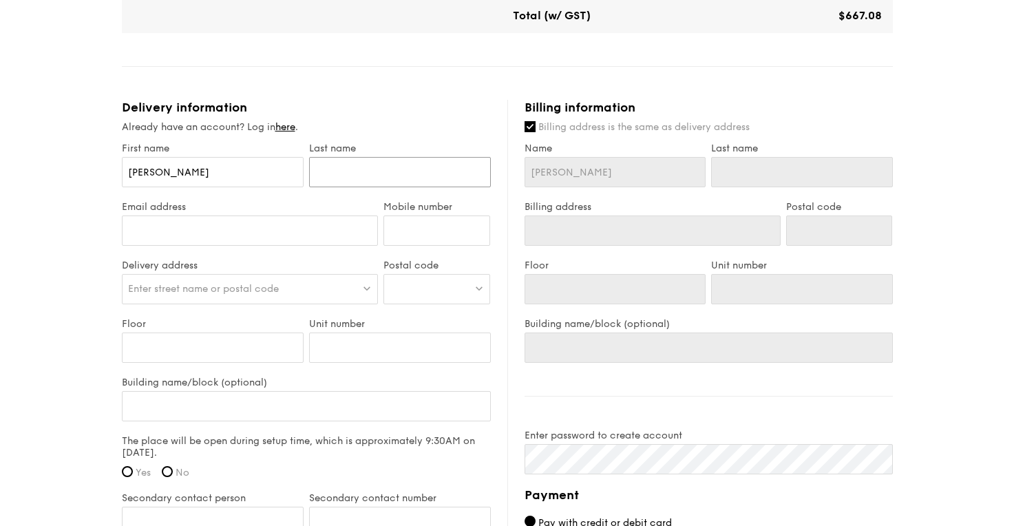
type input "C"
type input "Ch"
type input "Che"
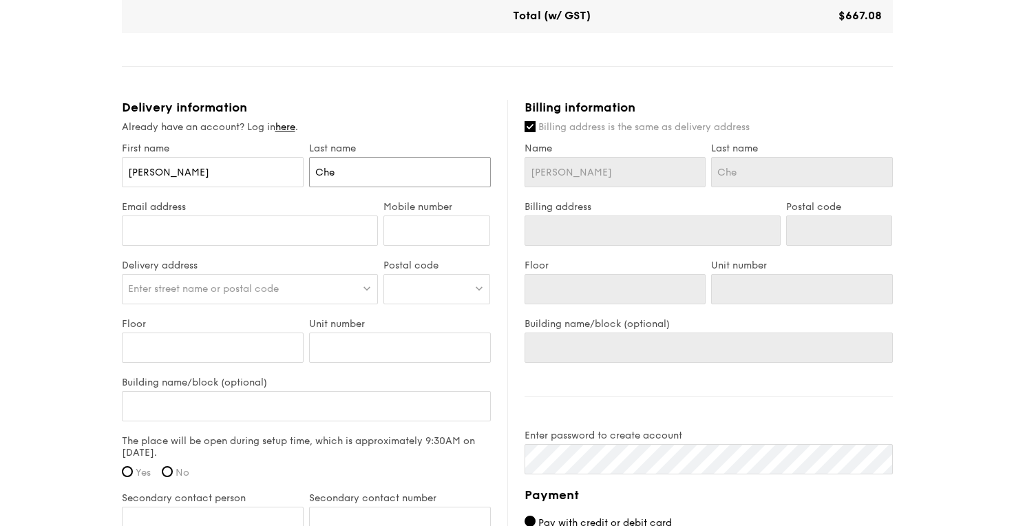
type input "Chen"
type input "[PERSON_NAME]"
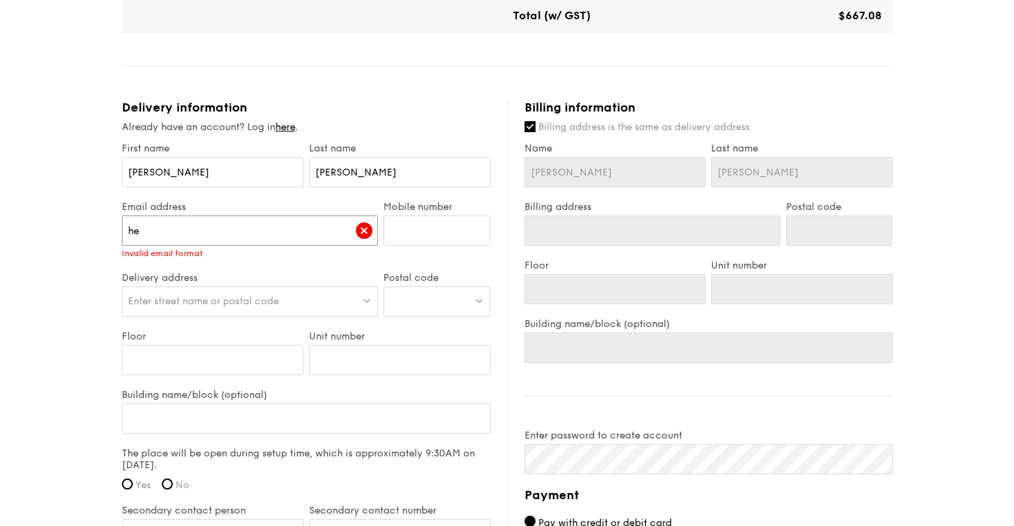
type input "h"
type input "c"
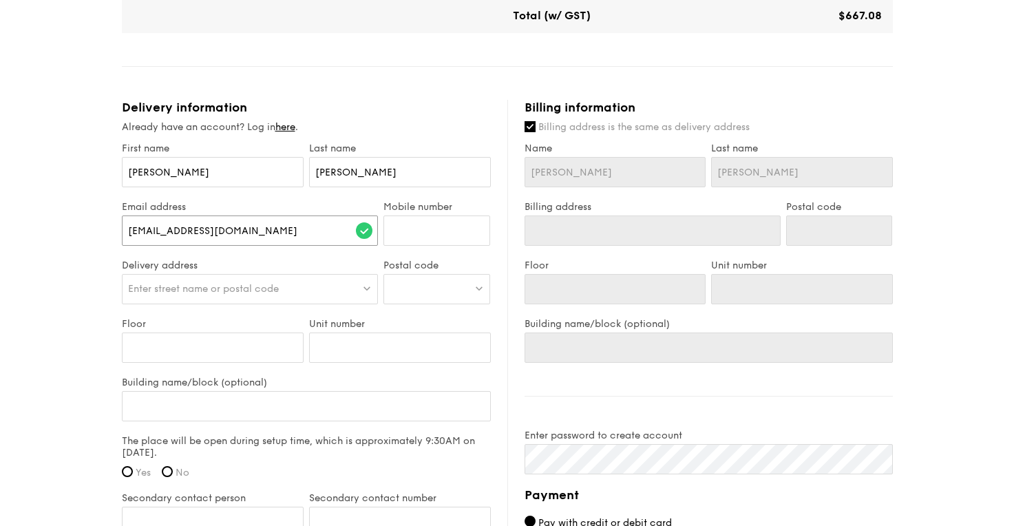
type input "[EMAIL_ADDRESS][DOMAIN_NAME]"
click at [426, 251] on div "Mobile number" at bounding box center [437, 230] width 112 height 59
click at [427, 240] on input "Mobile number" at bounding box center [437, 231] width 107 height 30
type input "85711738"
click at [327, 291] on div "Enter street name or postal code" at bounding box center [250, 289] width 257 height 30
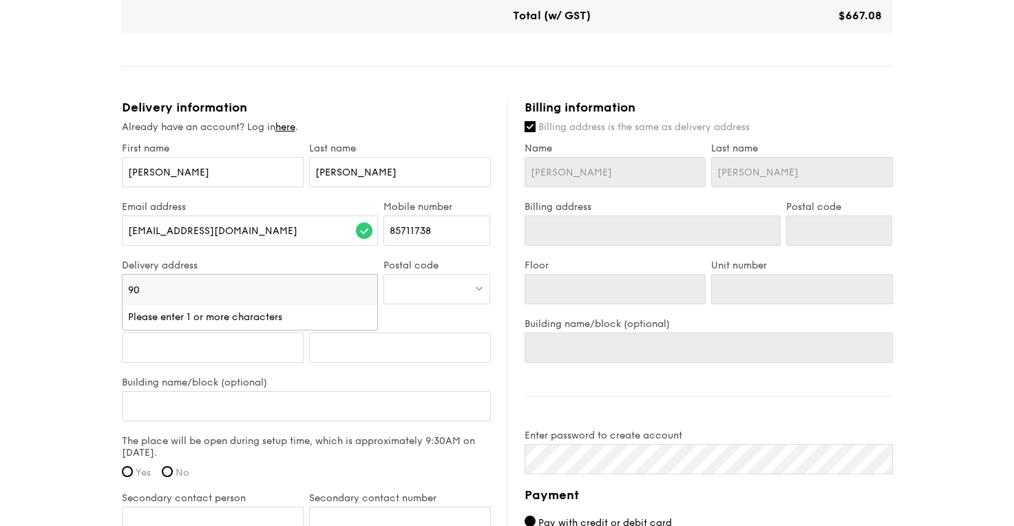
type input "90"
click at [410, 284] on div at bounding box center [437, 289] width 107 height 30
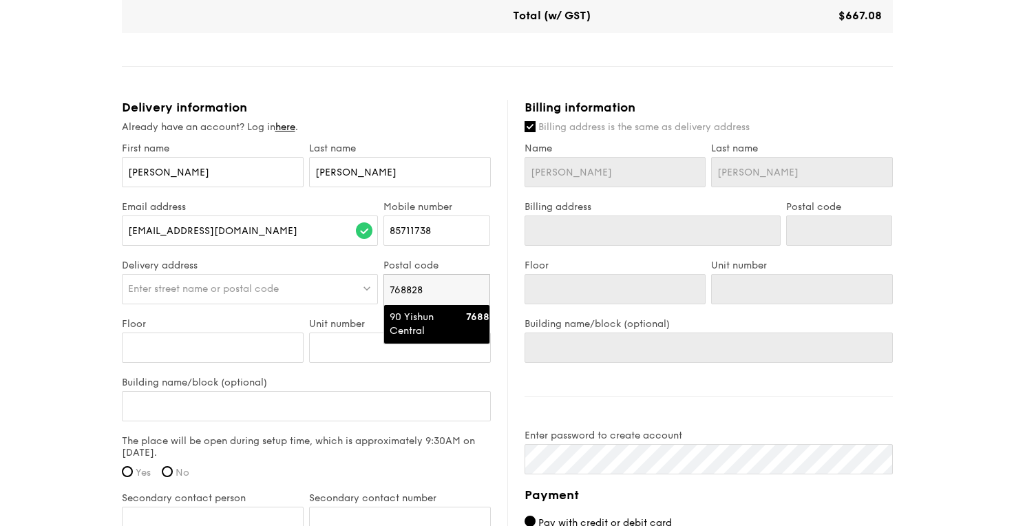
type input "768828"
click at [421, 323] on div "90 Yishun Central" at bounding box center [425, 325] width 71 height 28
type input "90 Yishun Central"
type input "768828"
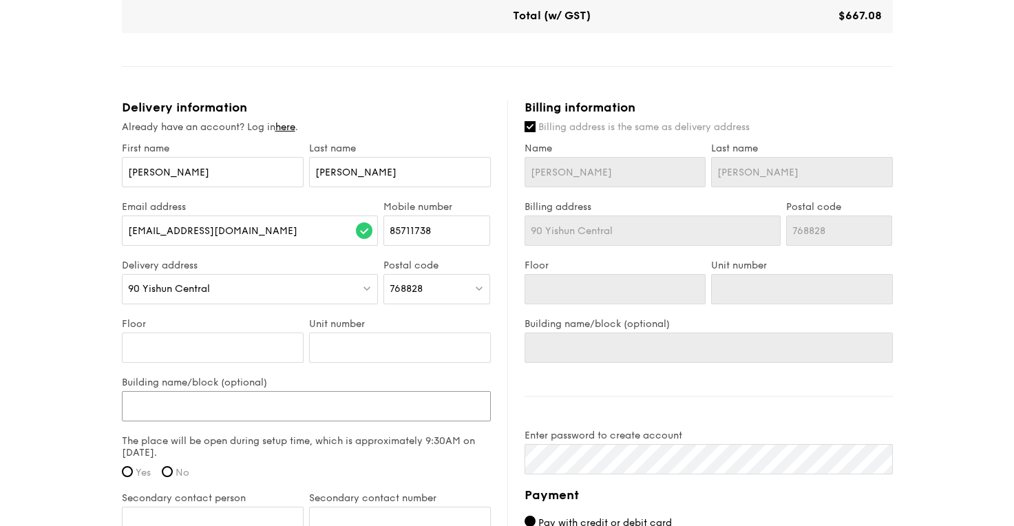
type input "T"
type input "To"
type input "Tow"
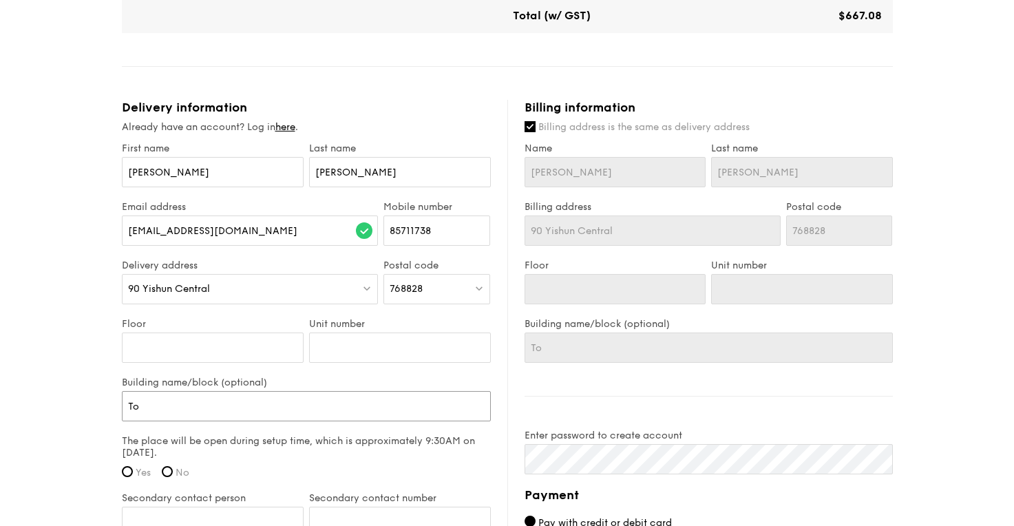
type input "Tow"
type input "Towe"
type input "Tower"
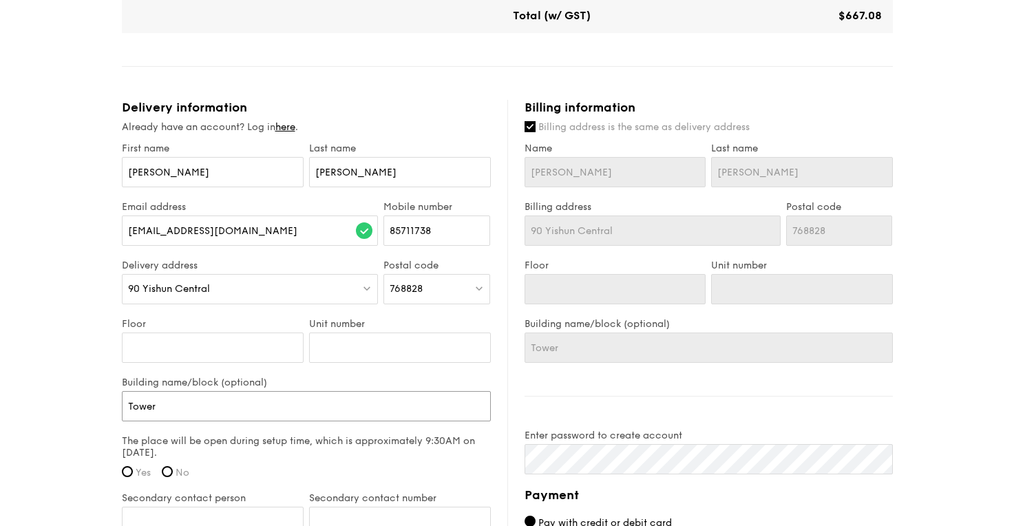
type input "Tower"
type input "Tower B"
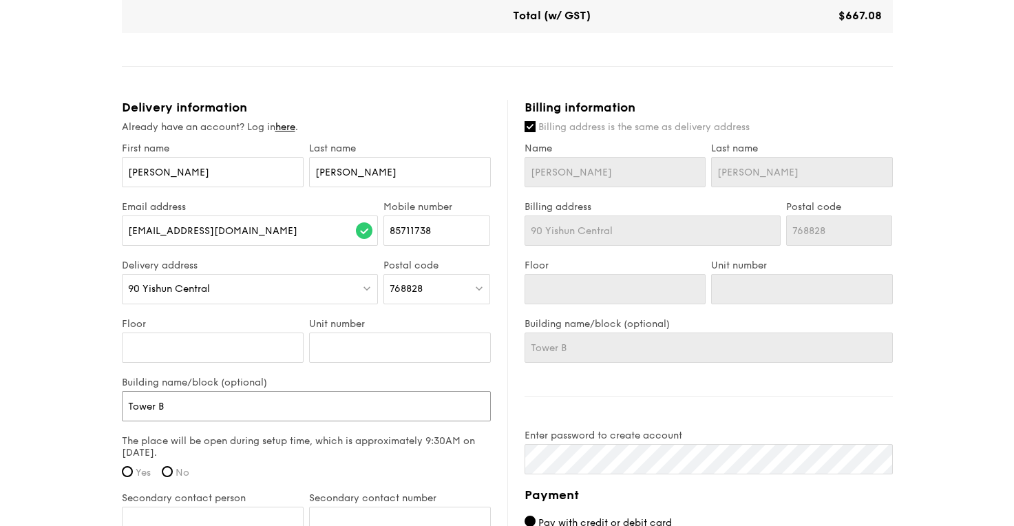
type input "Tower B"
type input "Tower B l"
type input "Tower B le"
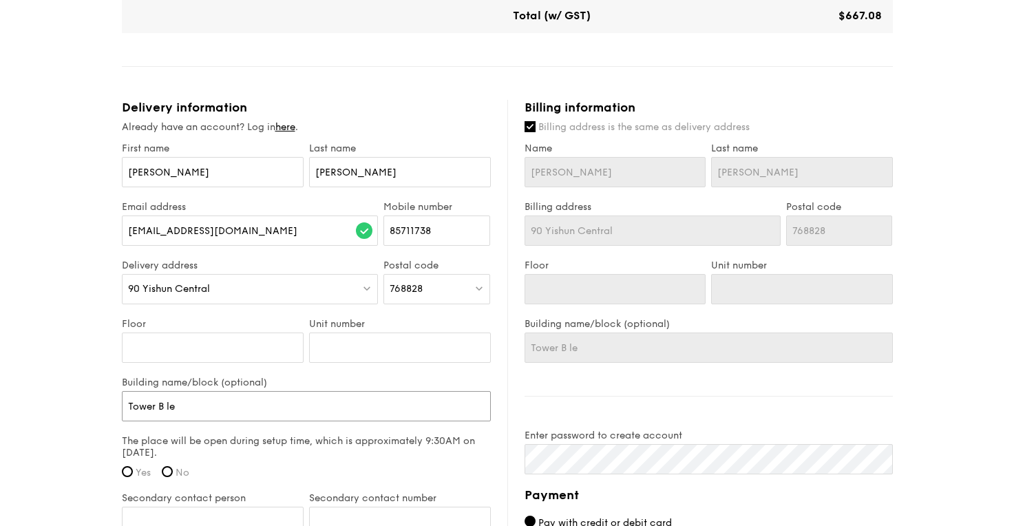
type input "Tower B lel"
type input "Tower B lele"
type input "Tower B lel"
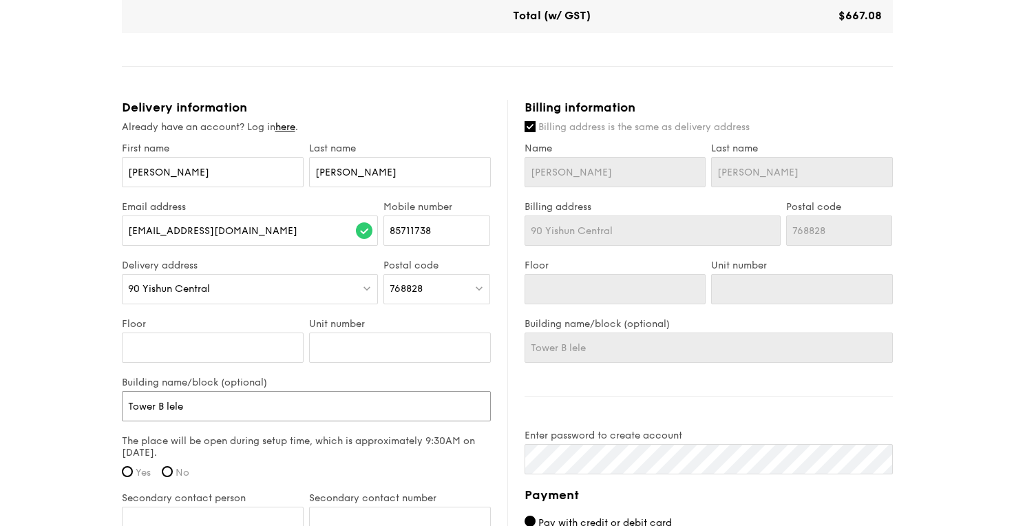
type input "Tower B lel"
type input "Tower B le"
type input "Tower B lee"
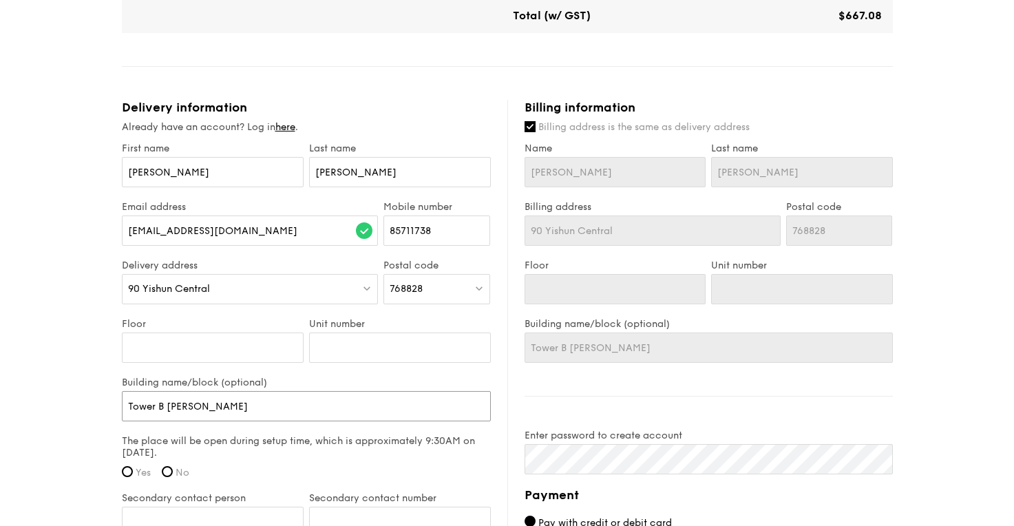
type input "Tower B le"
type input "Tower B lev"
type input "Tower B leve"
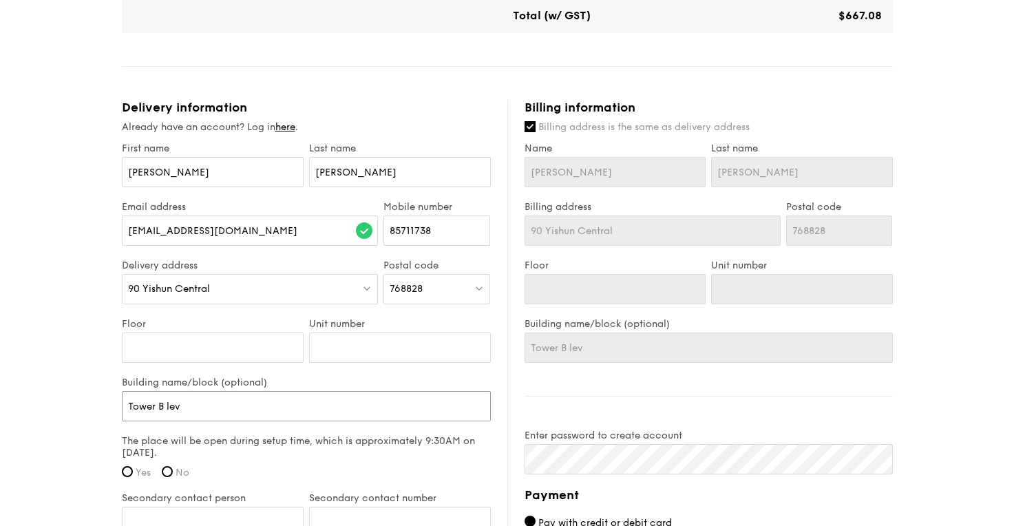
type input "Tower B leve"
type input "Tower B level"
type input "Tower B level1"
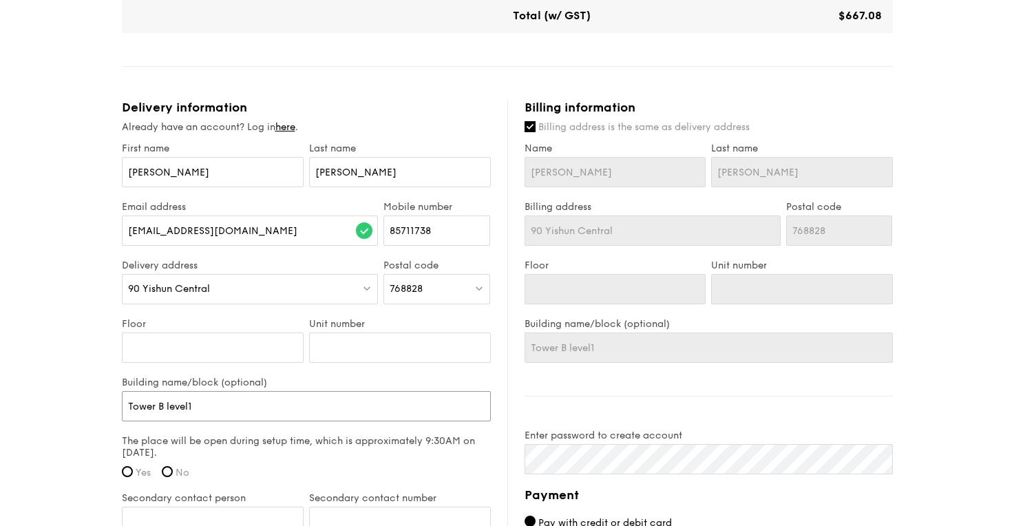
type input "Tower B level"
type input "Tower B level 1"
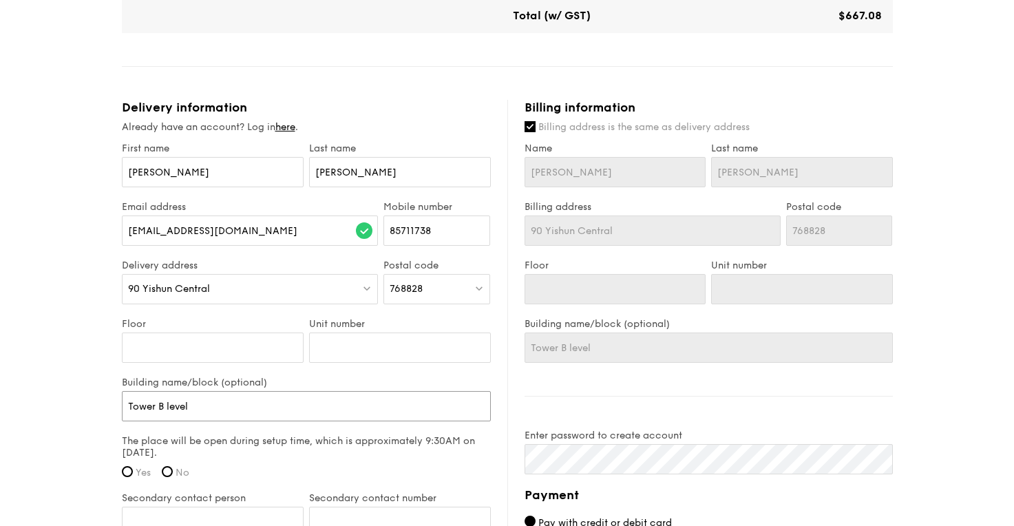
type input "Tower B level 1"
type input "Tower B level 1,"
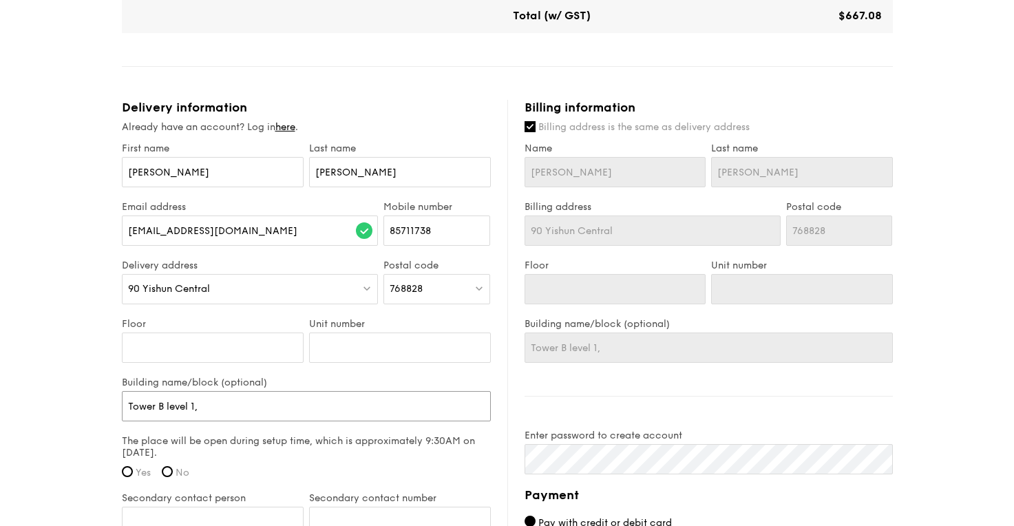
type input "Tower B level 1, L"
type input "Tower B level 1, Le"
type input "Tower B level 1, Lea"
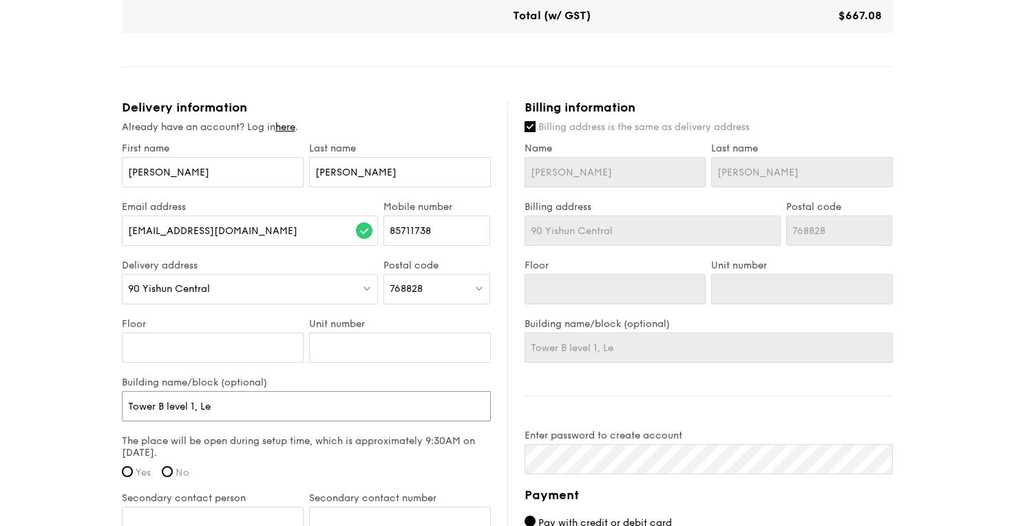
type input "Tower B level 1, Lea"
type input "Tower B level 1, Lear"
type input "Tower B level 1, Learn"
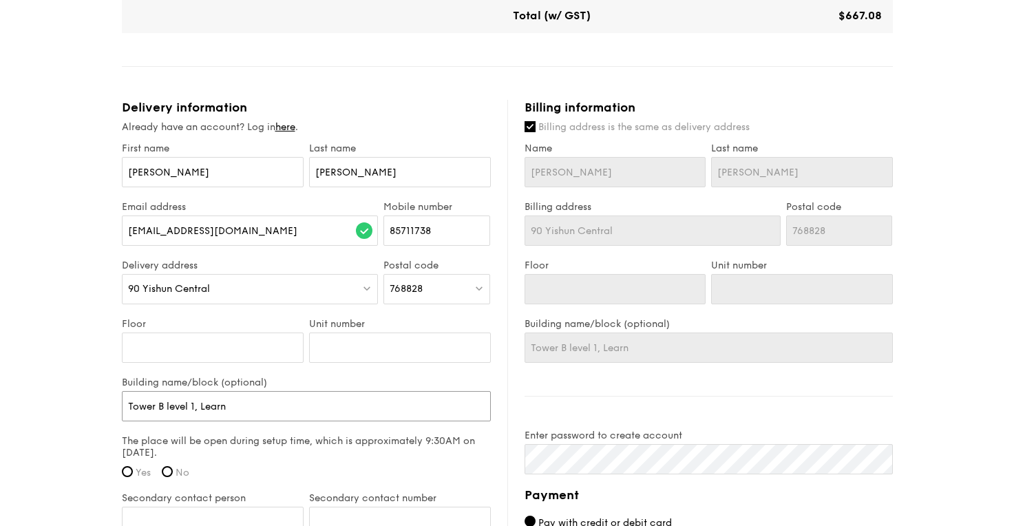
type input "Tower B level 1, Learni"
type input "Tower B level 1, Learnin"
type input "Tower B level 1, Learning"
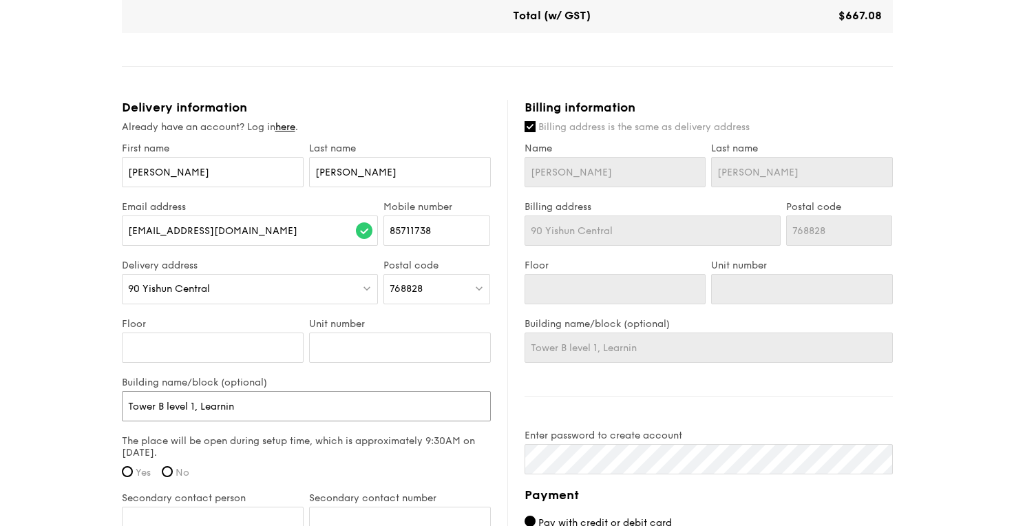
type input "Tower B level 1, Learning"
type input "Tower B level 1, Learning c"
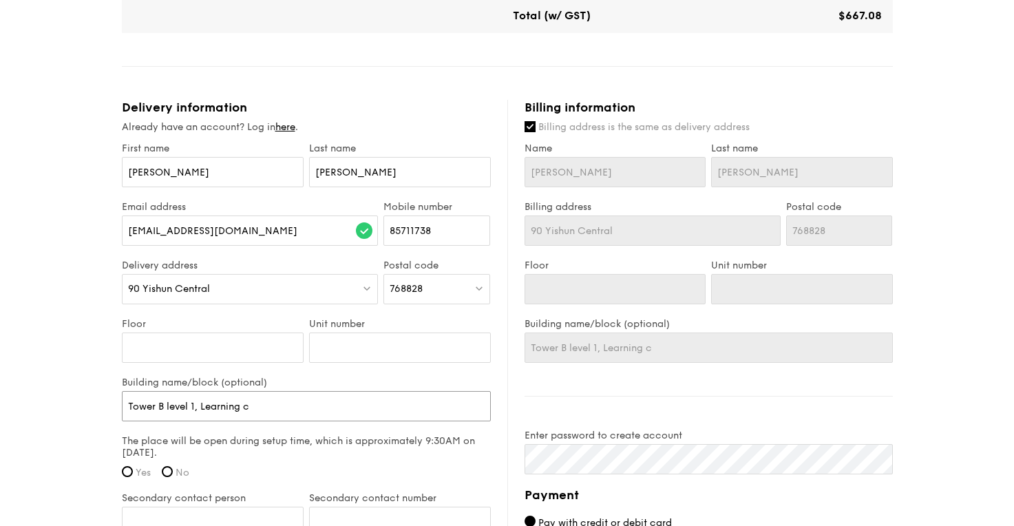
type input "Tower B level 1, Learning ce"
type input "Tower B level 1, Learning cen"
type input "Tower B level 1, Learning cent"
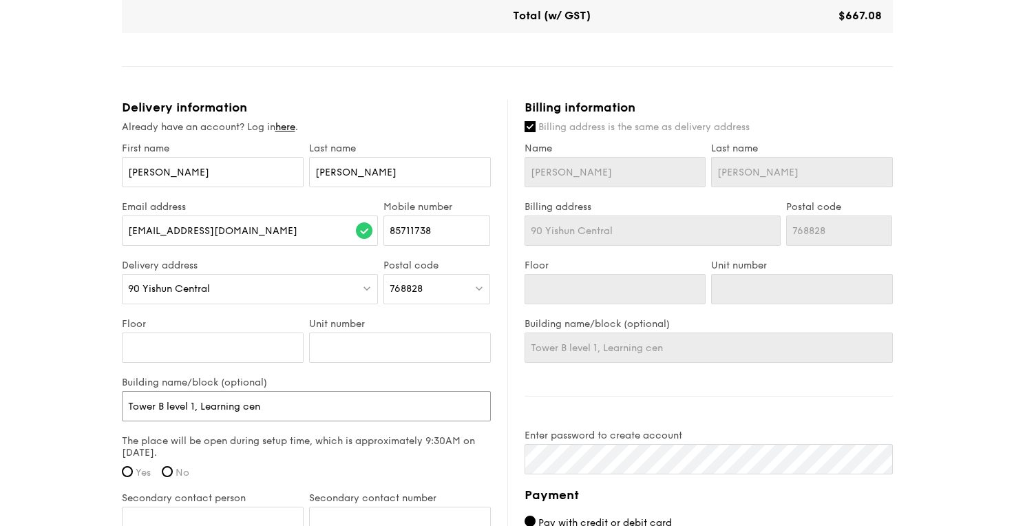
type input "Tower B level 1, Learning cent"
type input "Tower B level 1, Learning cen"
type input "Tower B level 1, Learning ce"
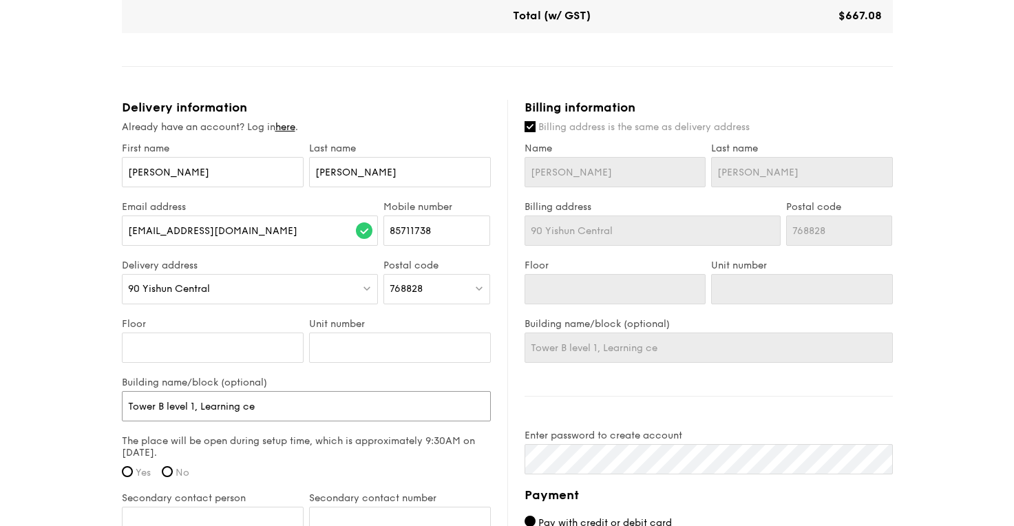
type input "Tower B level 1, Learning c"
type input "Tower B level 1, Learning"
type input "Tower B level 1, Learning C"
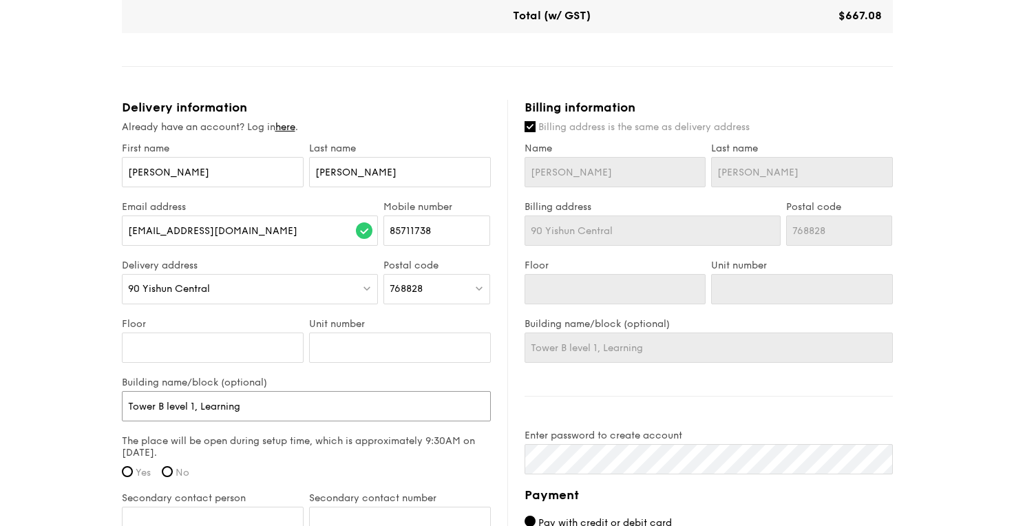
type input "Tower B level 1, Learning C"
type input "Tower B level 1, Learning Ce"
type input "Tower B level 1, Learning Cen"
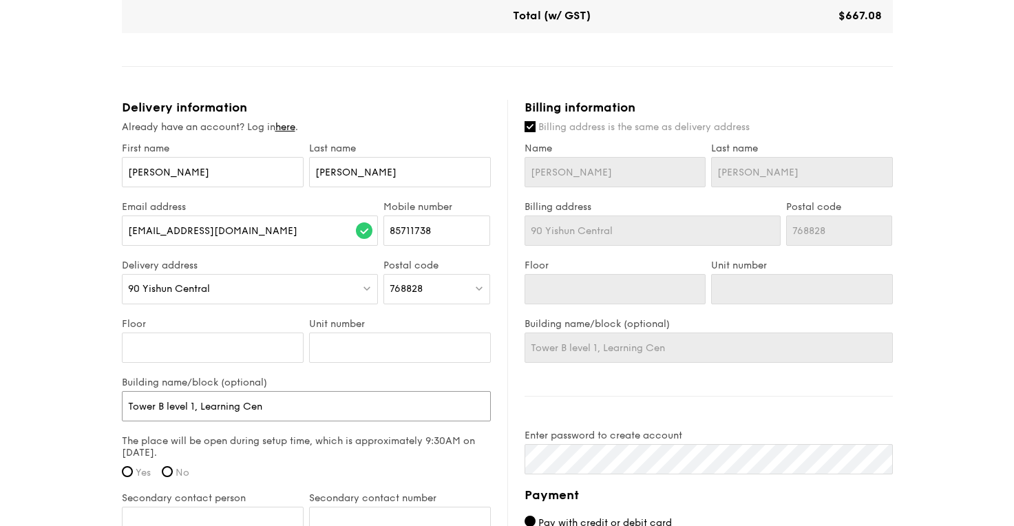
type input "Tower B level 1, Learning Cent"
type input "Tower B level 1, Learning Centr"
type input "Tower B level 1, [GEOGRAPHIC_DATA]"
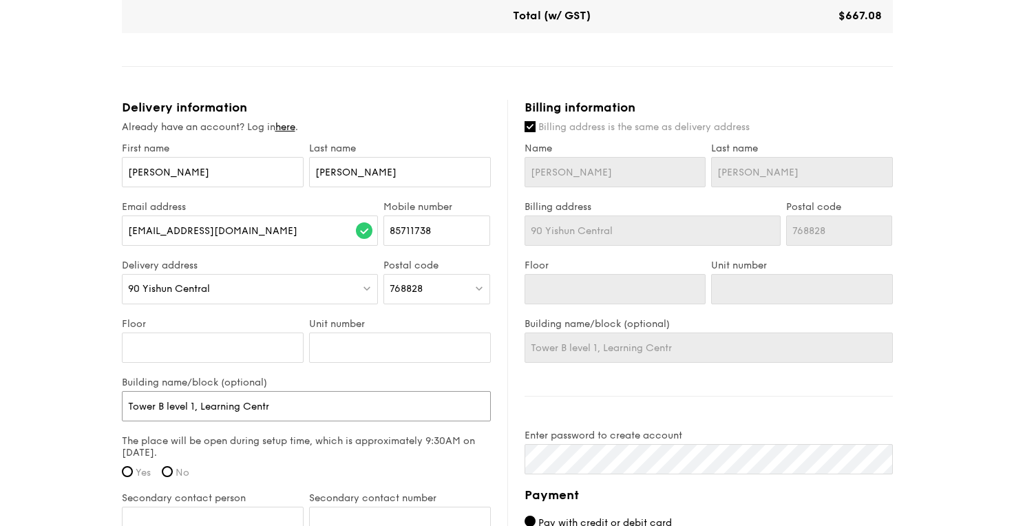
type input "Tower B level 1, [GEOGRAPHIC_DATA]"
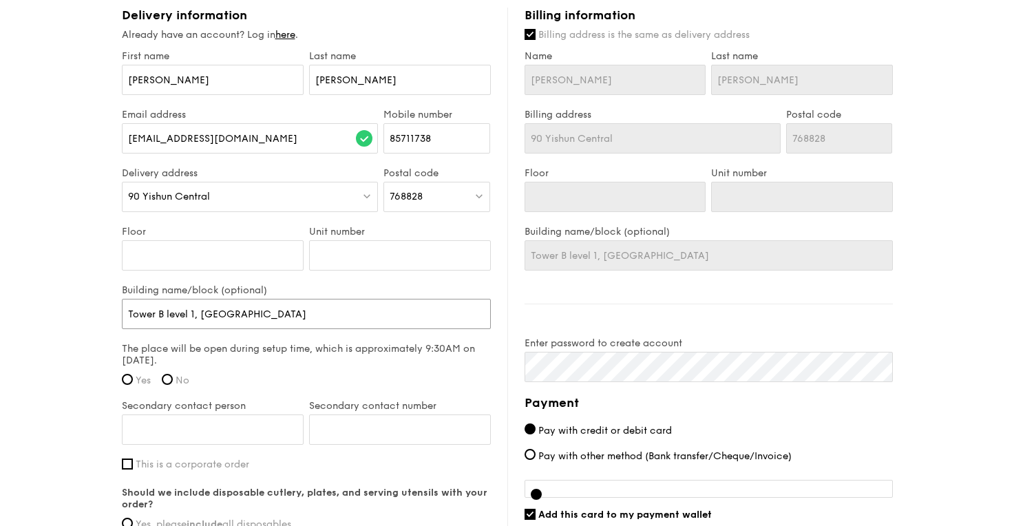
scroll to position [781, 0]
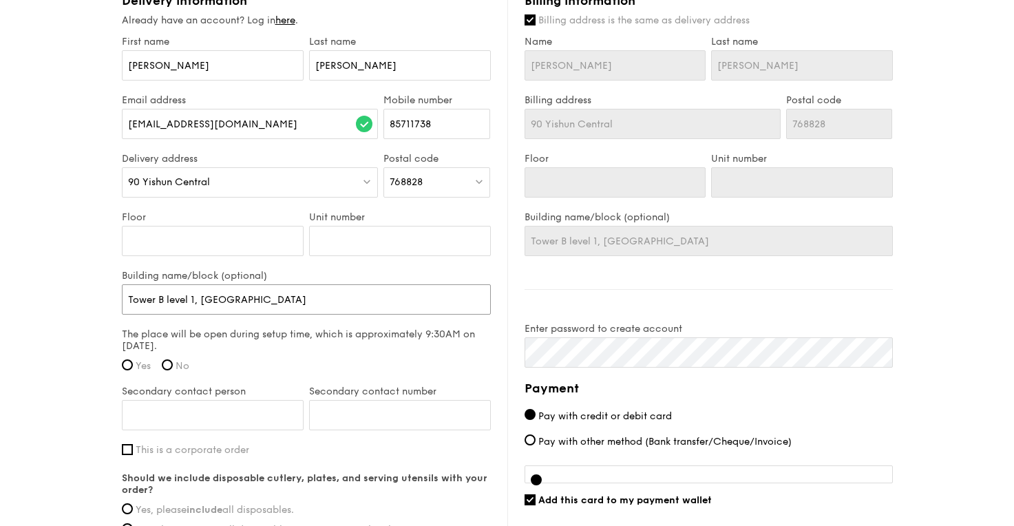
type input "Tower B level 1, [GEOGRAPHIC_DATA]"
click at [132, 368] on label "Yes" at bounding box center [136, 366] width 29 height 12
click at [132, 368] on input "Yes" at bounding box center [127, 364] width 11 height 11
radio input "true"
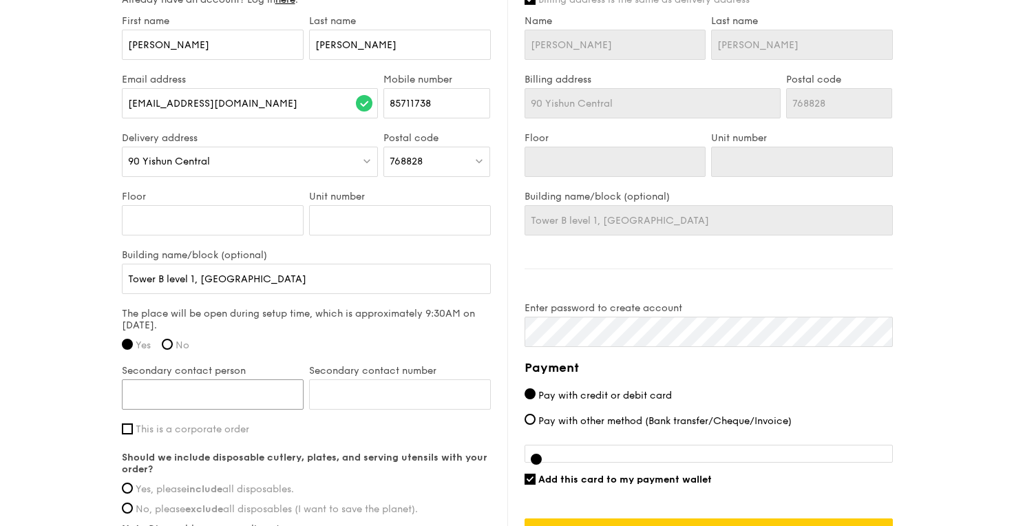
scroll to position [795, 0]
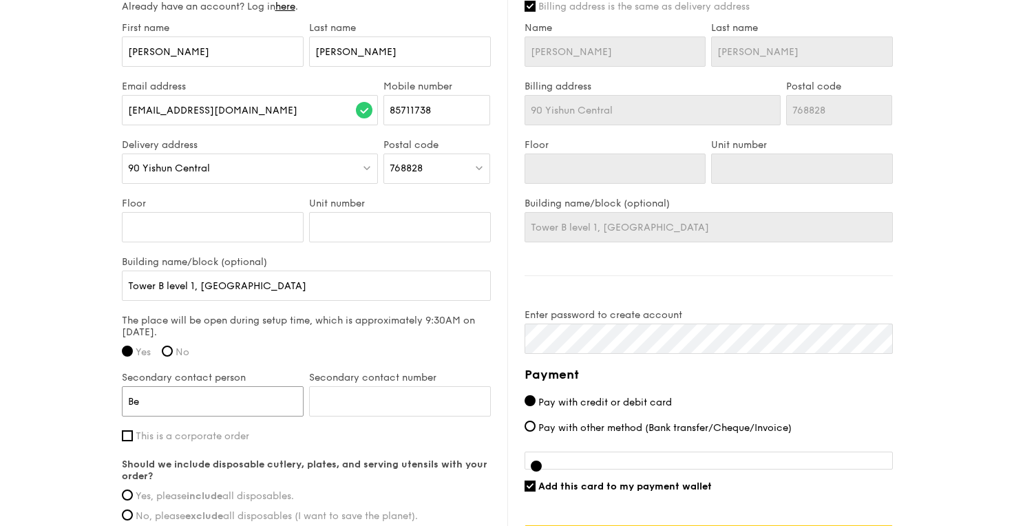
type input "B"
type input "[PERSON_NAME]"
click at [393, 405] on input "Secondary contact number" at bounding box center [400, 401] width 182 height 30
click at [171, 409] on input "[PERSON_NAME]" at bounding box center [213, 401] width 182 height 30
click at [324, 407] on input "Secondary contact number" at bounding box center [400, 401] width 182 height 30
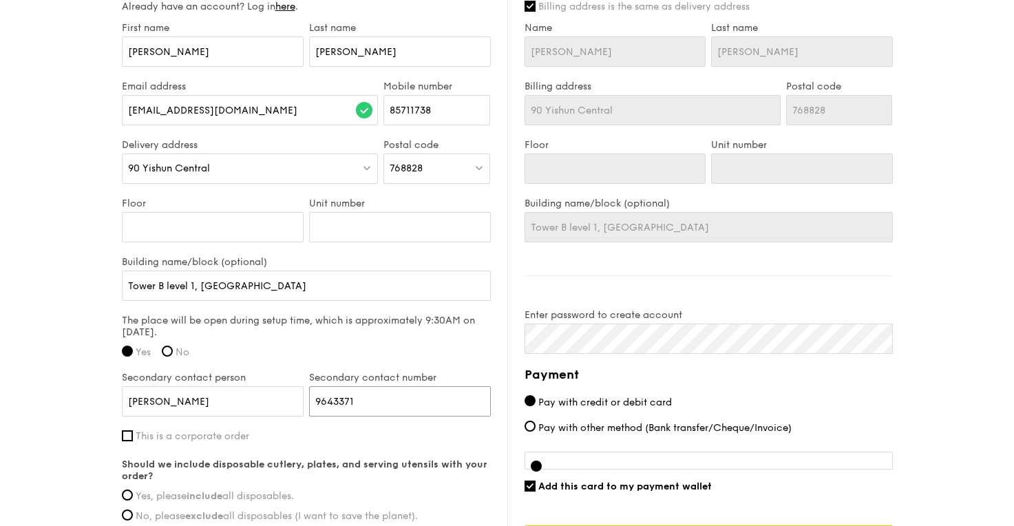
type input "96433717"
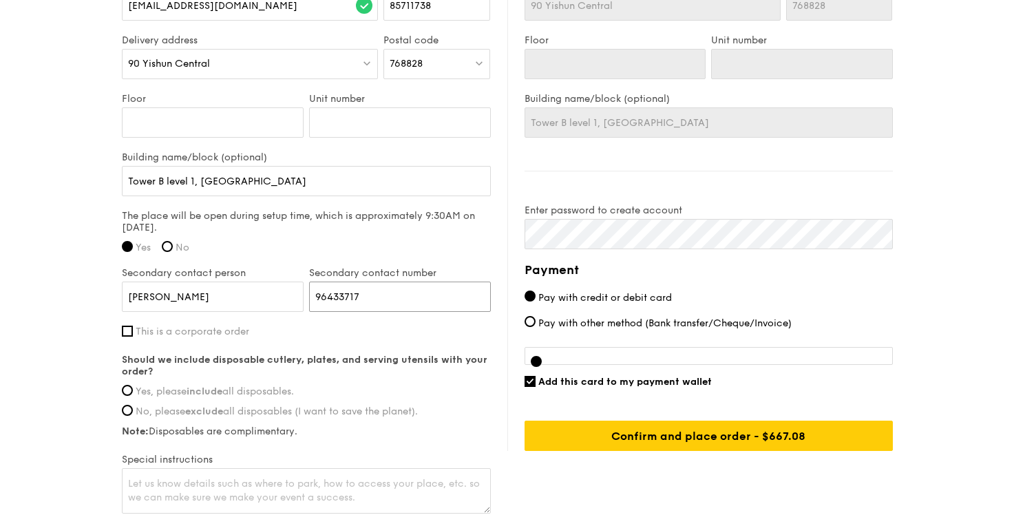
scroll to position [898, 0]
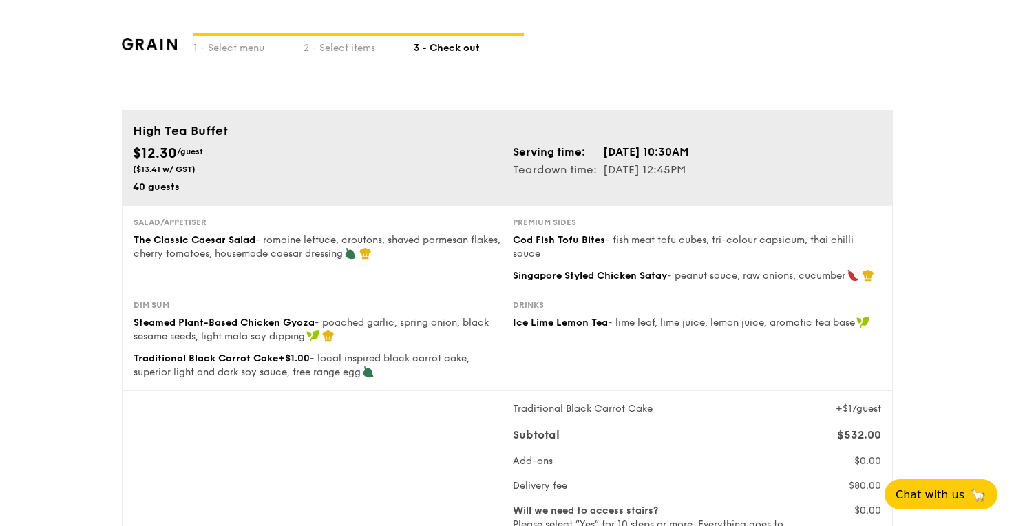
click at [168, 48] on img at bounding box center [150, 44] width 56 height 12
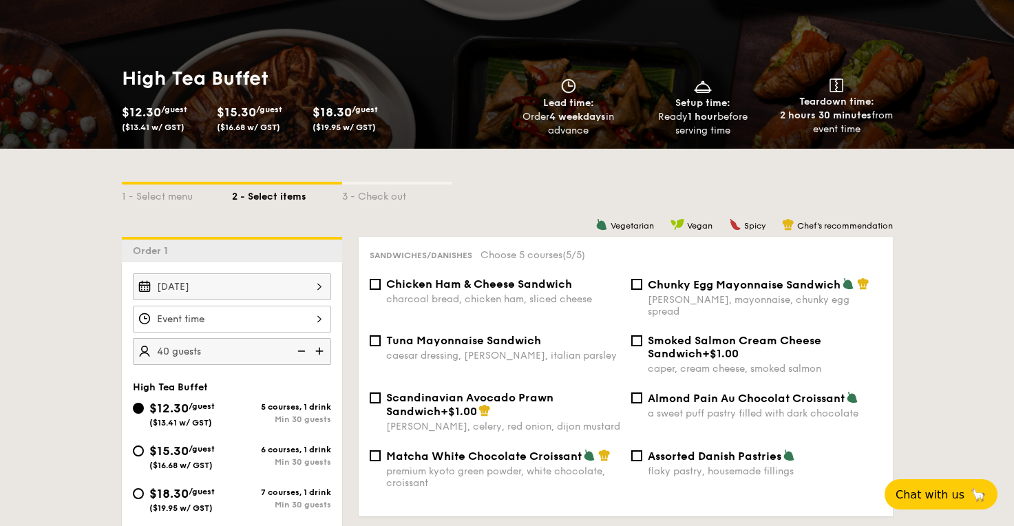
scroll to position [241, 0]
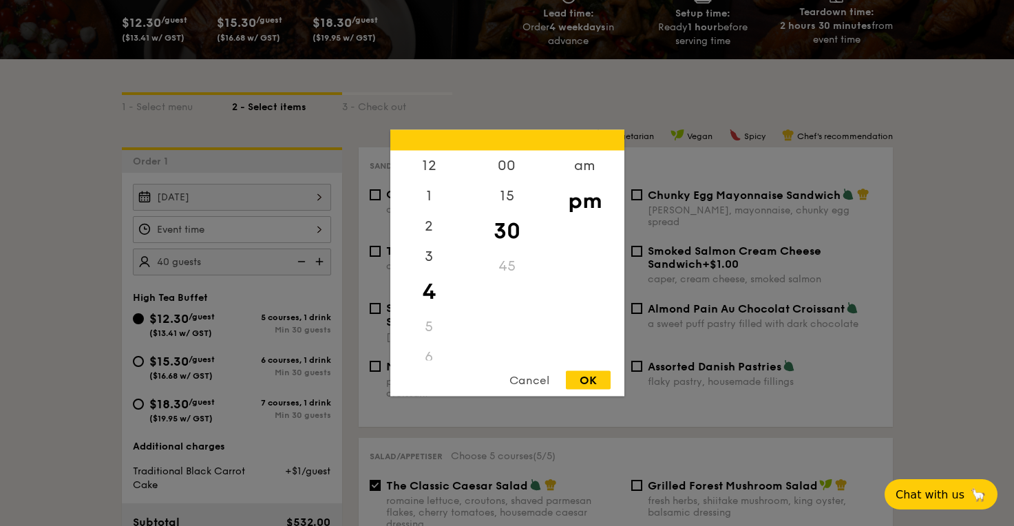
click at [227, 227] on div "12 1 2 3 4 5 6 7 8 9 10 11 00 15 30 45 am pm Cancel OK" at bounding box center [232, 229] width 198 height 27
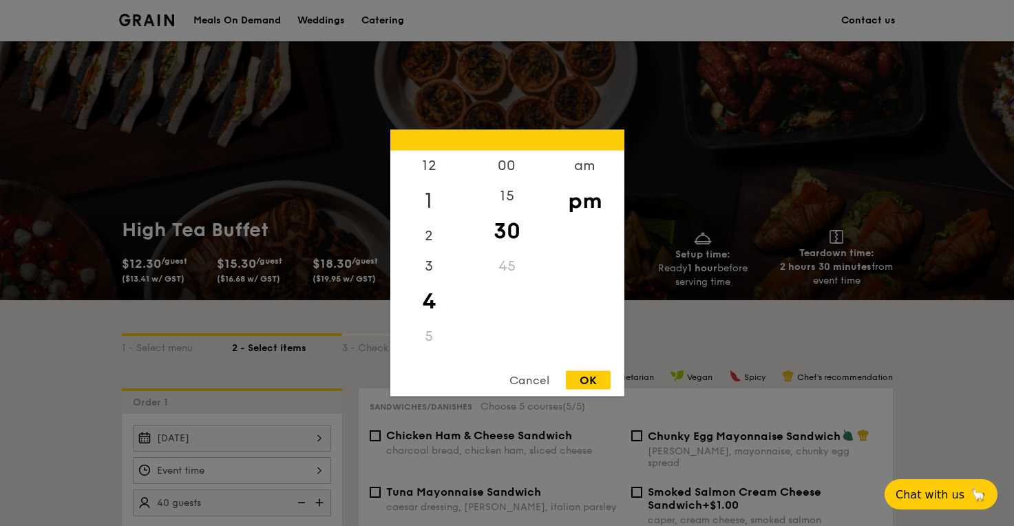
scroll to position [0, 0]
click at [439, 163] on div "12" at bounding box center [429, 171] width 78 height 40
click at [577, 377] on div "OK" at bounding box center [588, 380] width 45 height 19
type input "12:30PM"
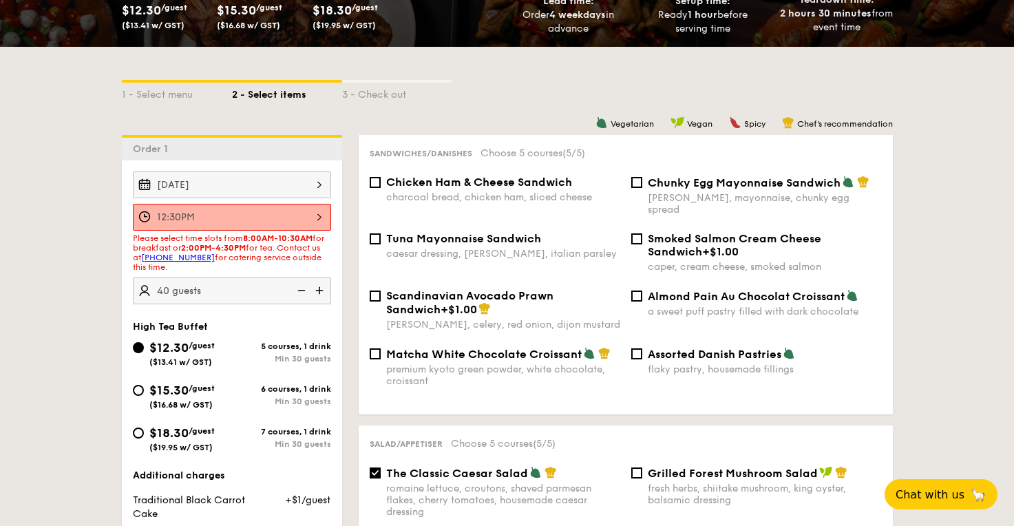
scroll to position [240, 0]
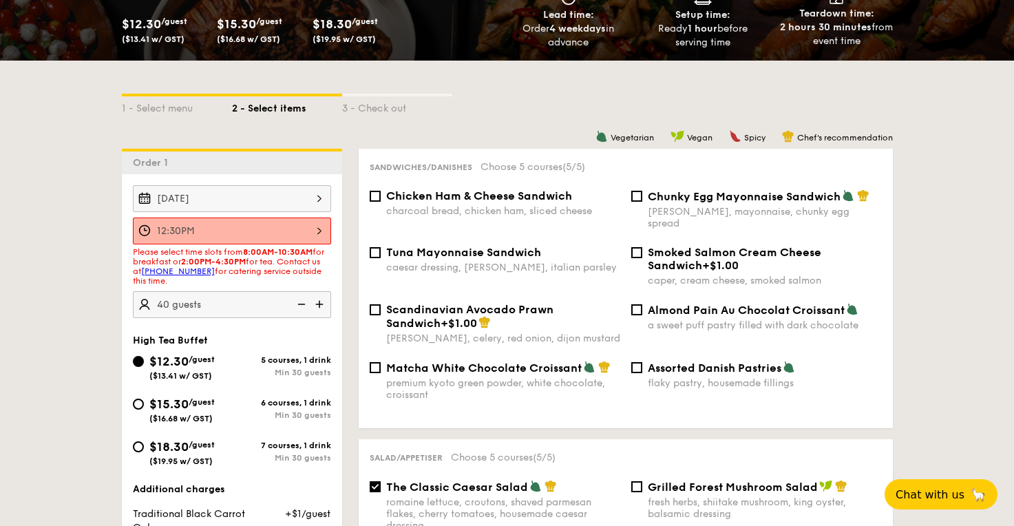
click at [279, 194] on div "[DATE]" at bounding box center [232, 198] width 198 height 27
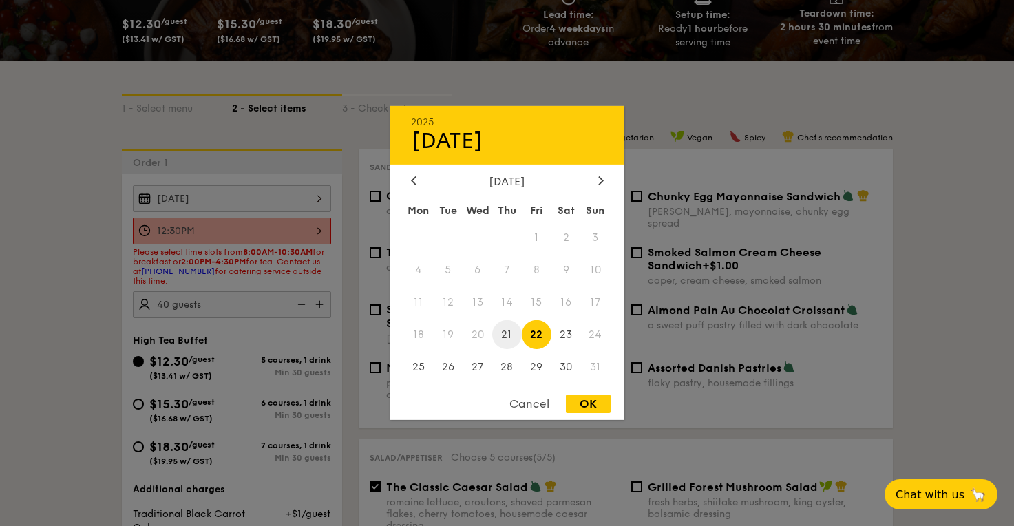
click at [510, 333] on span "21" at bounding box center [507, 335] width 30 height 30
click at [488, 335] on span "20" at bounding box center [478, 335] width 30 height 30
click at [483, 335] on span "20" at bounding box center [478, 335] width 30 height 30
click at [494, 335] on span "21" at bounding box center [507, 335] width 30 height 30
click at [595, 410] on div "OK" at bounding box center [588, 404] width 45 height 19
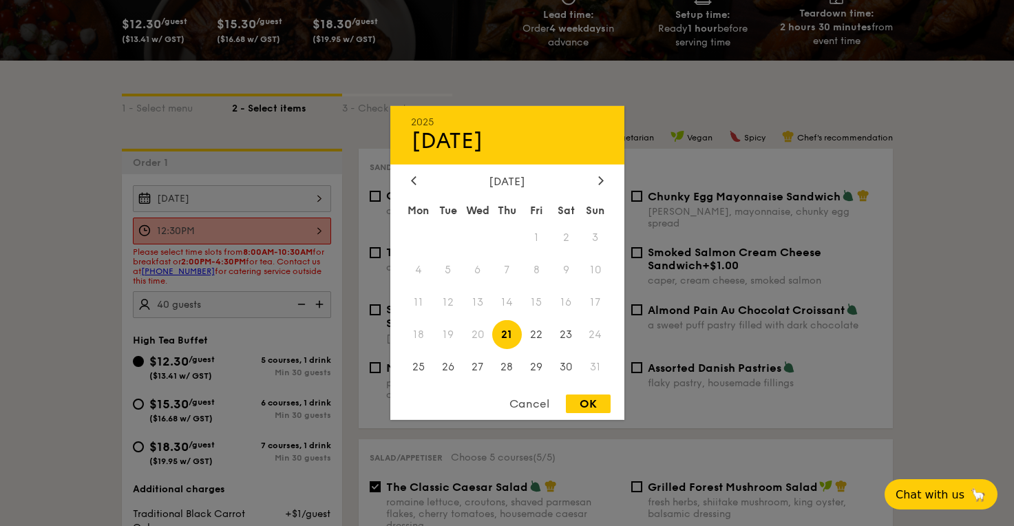
type input "[DATE]"
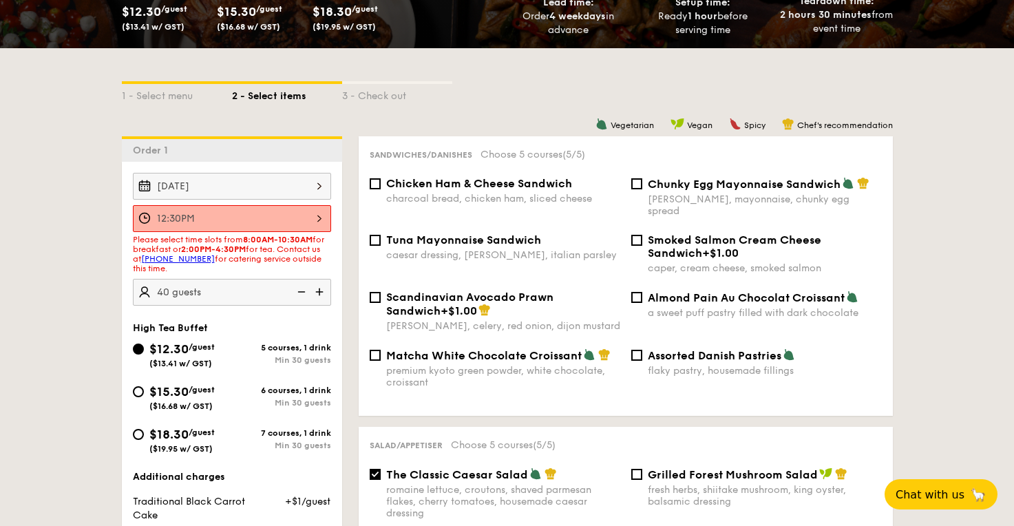
scroll to position [254, 0]
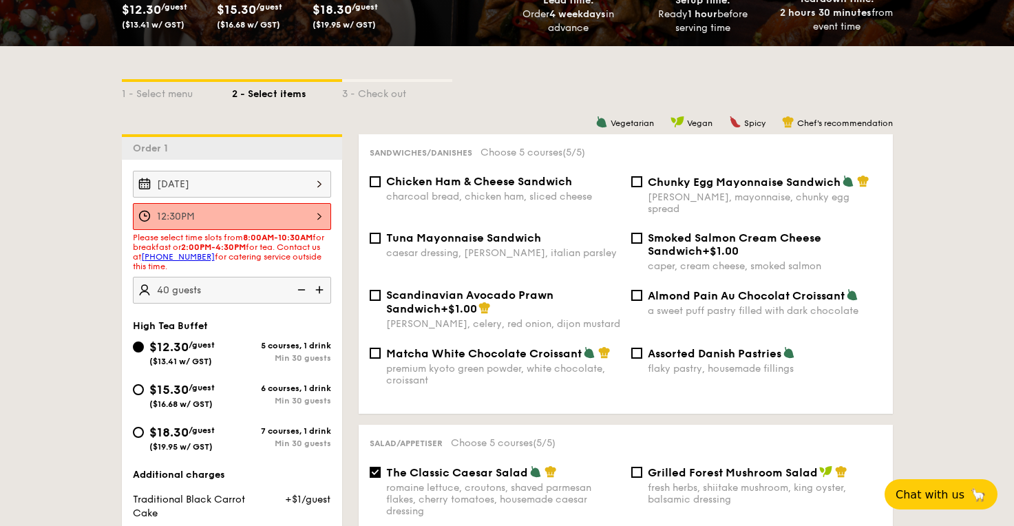
click at [312, 209] on div "12:30PM" at bounding box center [232, 216] width 198 height 27
